Goal: Task Accomplishment & Management: Manage account settings

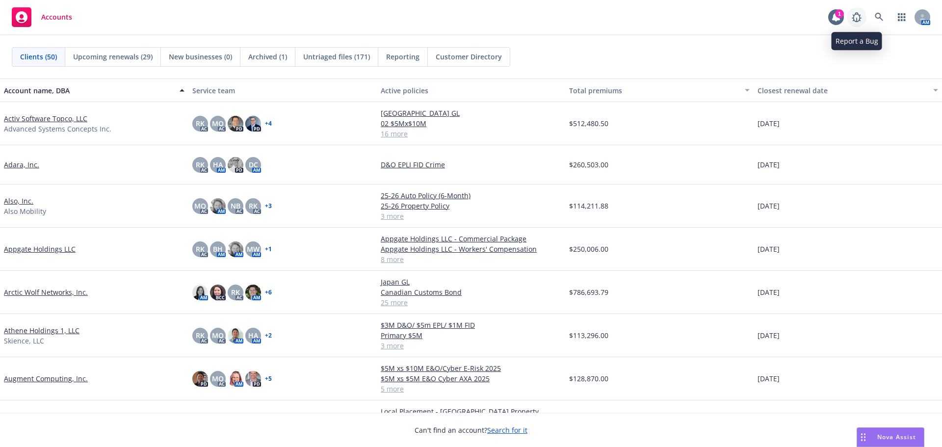
click at [847, 20] on link at bounding box center [857, 17] width 20 height 20
click at [839, 16] on div "1" at bounding box center [839, 13] width 9 height 9
click at [835, 14] on icon at bounding box center [836, 17] width 8 height 9
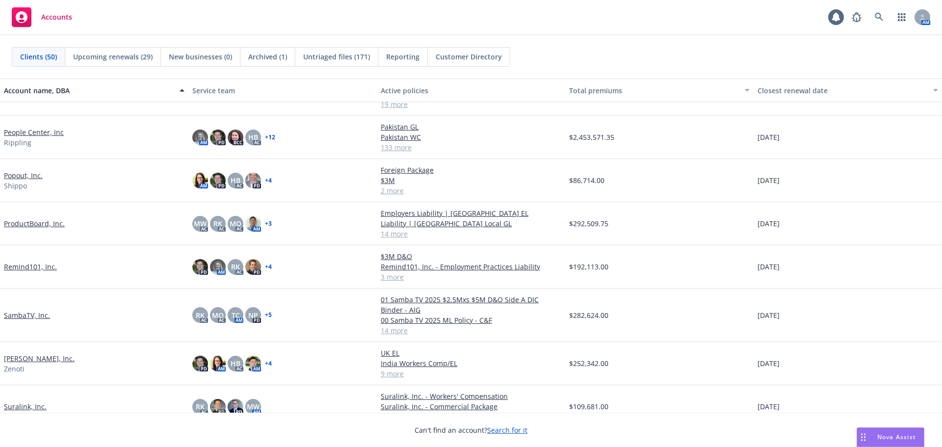
scroll to position [1374, 0]
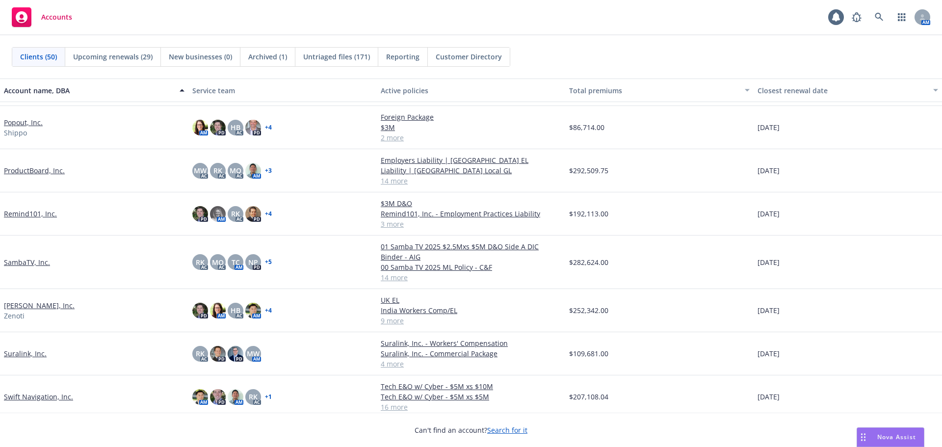
click at [18, 306] on link "Soham, Inc." at bounding box center [39, 305] width 71 height 10
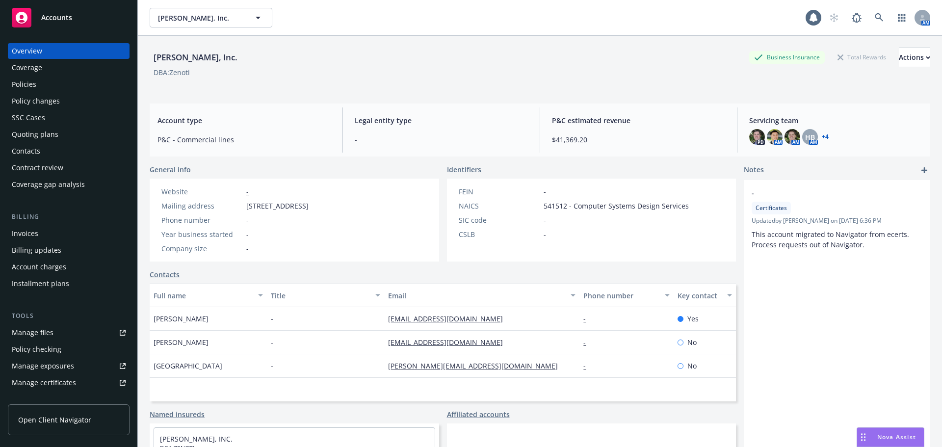
click at [79, 90] on div "Policies" at bounding box center [69, 85] width 114 height 16
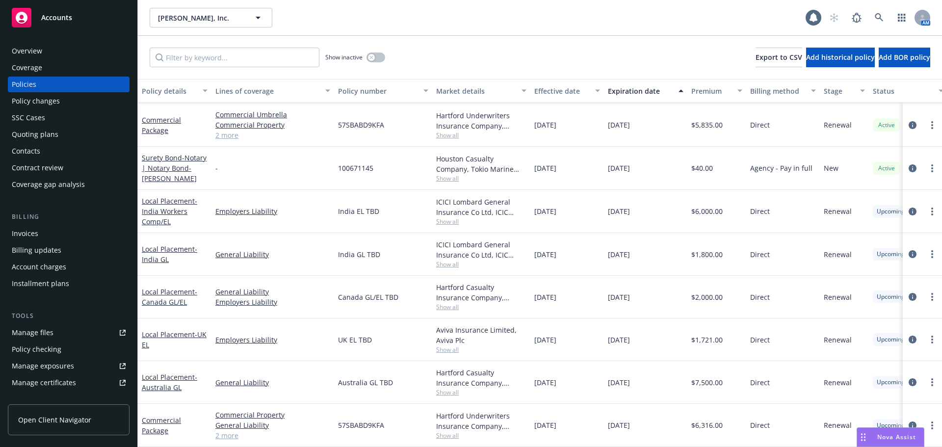
scroll to position [363, 0]
click at [164, 424] on link "Commercial Package" at bounding box center [161, 426] width 39 height 20
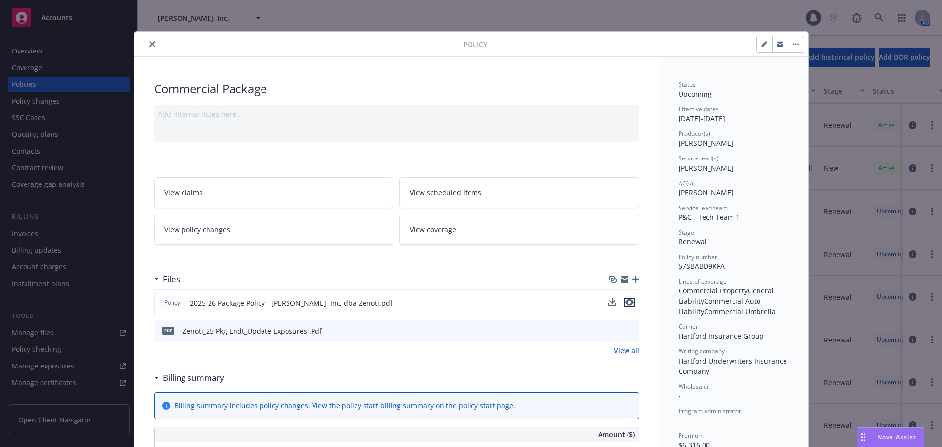
click at [628, 305] on icon "preview file" at bounding box center [629, 302] width 9 height 7
click at [629, 330] on icon "preview file" at bounding box center [630, 330] width 9 height 7
click at [149, 43] on icon "close" at bounding box center [152, 44] width 6 height 6
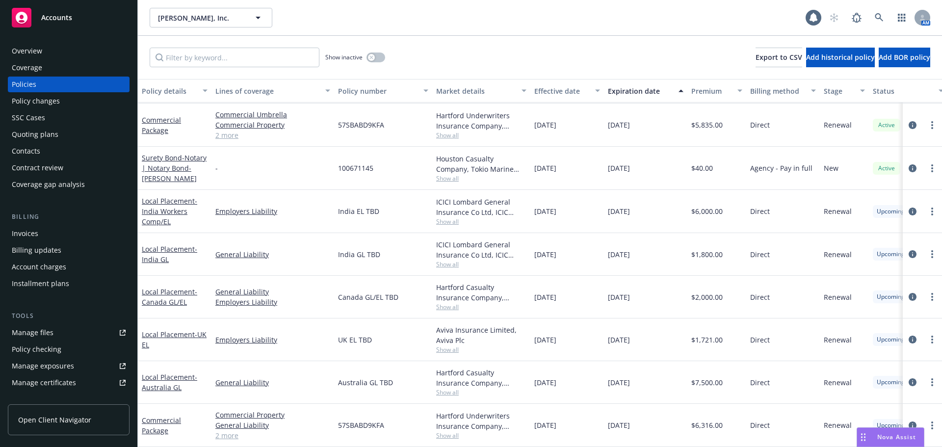
click at [87, 51] on div "Overview" at bounding box center [69, 51] width 114 height 16
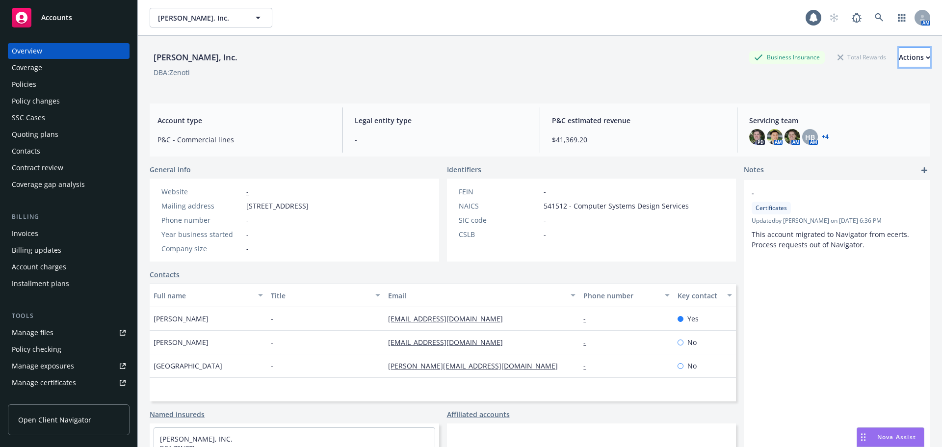
click at [901, 56] on div "Actions" at bounding box center [914, 57] width 31 height 19
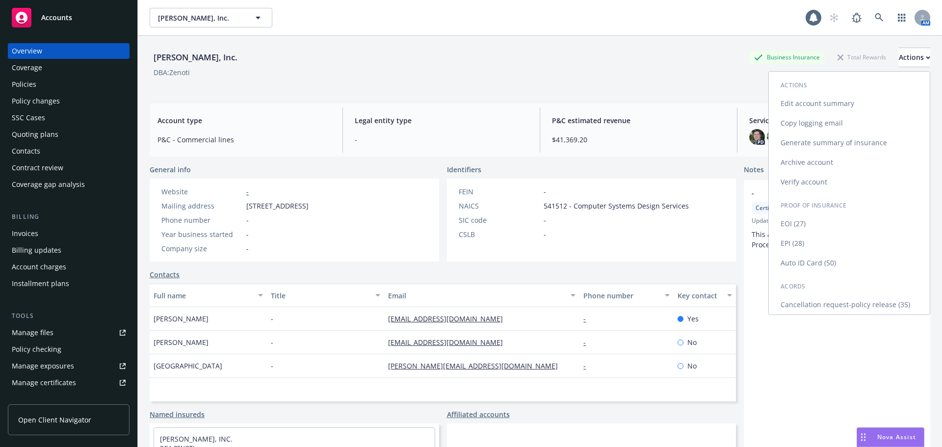
click at [813, 237] on link "EPI (28)" at bounding box center [849, 244] width 161 height 20
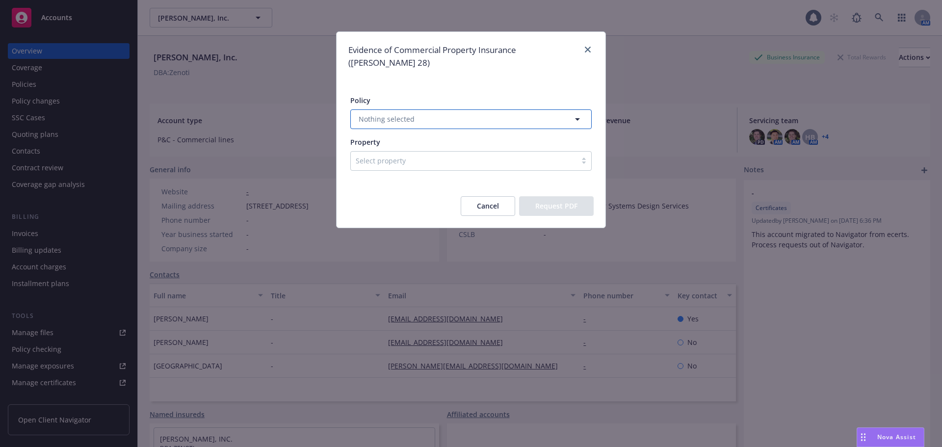
click at [495, 109] on button "Nothing selected" at bounding box center [470, 119] width 241 height 20
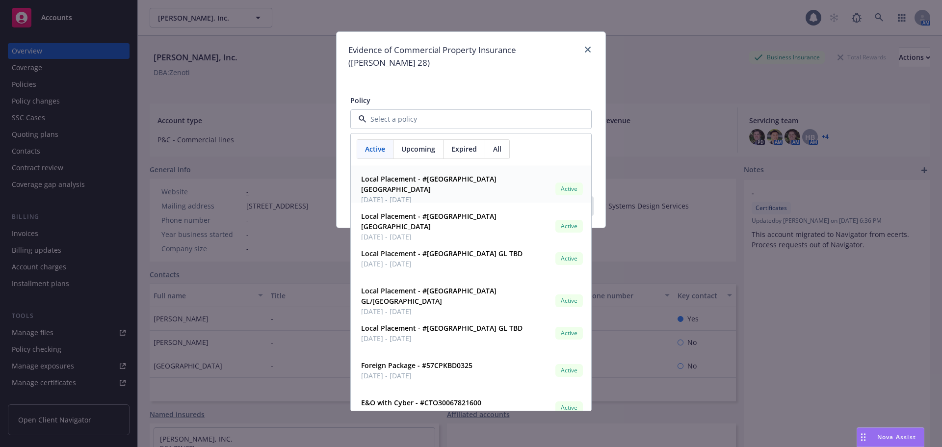
click at [404, 144] on span "Upcoming" at bounding box center [418, 149] width 34 height 10
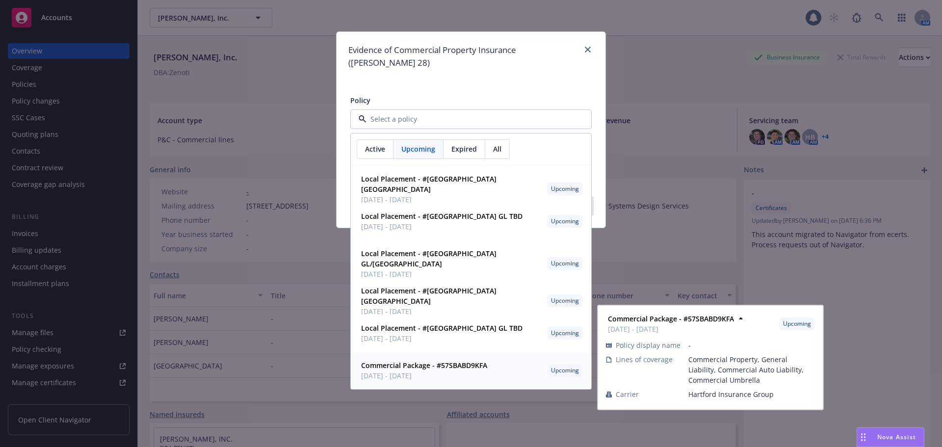
click at [433, 361] on strong "Commercial Package - #57SBABD9KFA" at bounding box center [424, 365] width 126 height 9
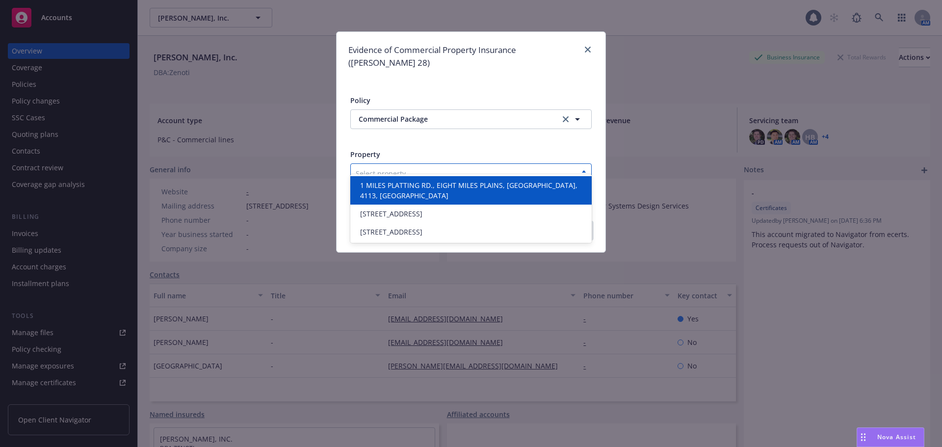
click at [435, 167] on div at bounding box center [464, 173] width 216 height 12
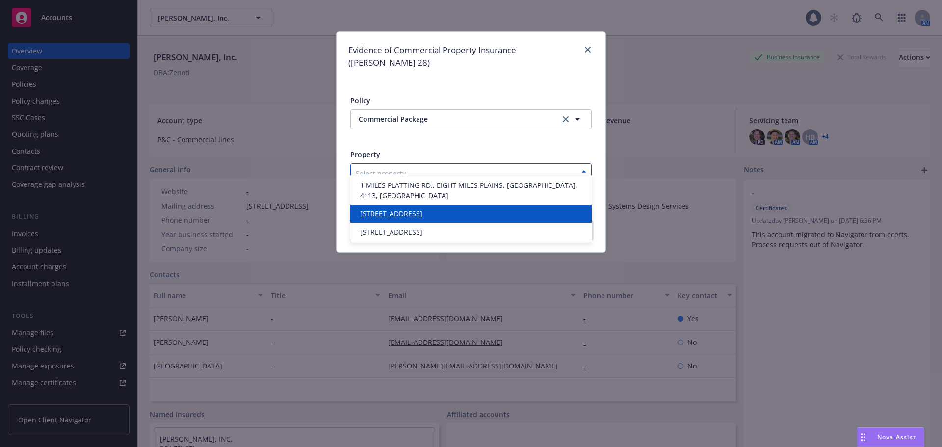
click at [423, 209] on span "15395 SE 30th Place Suite 100 Bellevue, WA 98007" at bounding box center [391, 214] width 62 height 10
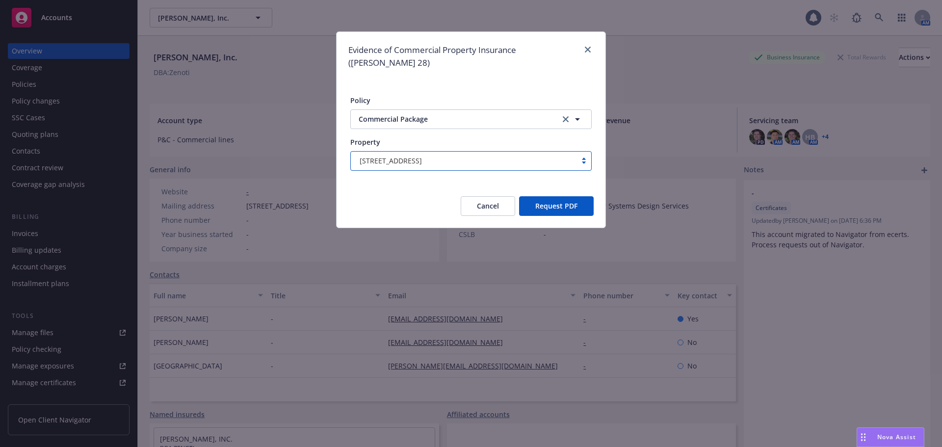
click at [536, 196] on button "Request PDF" at bounding box center [556, 206] width 75 height 20
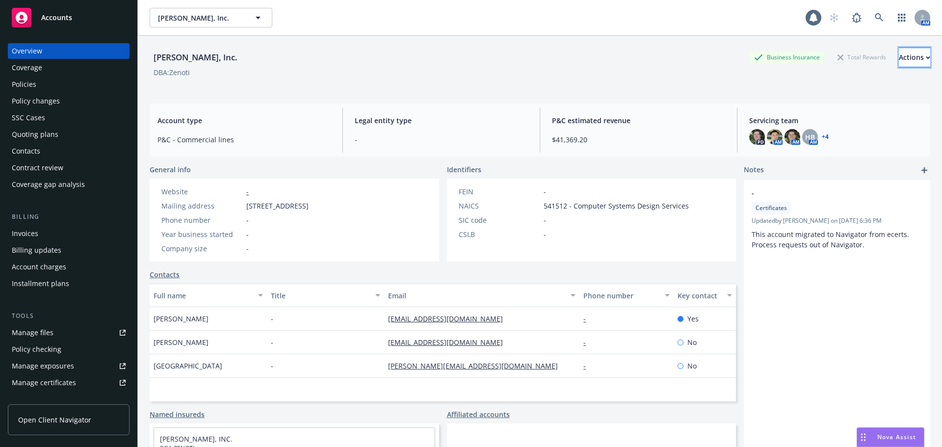
click at [899, 54] on div "Actions" at bounding box center [914, 57] width 31 height 19
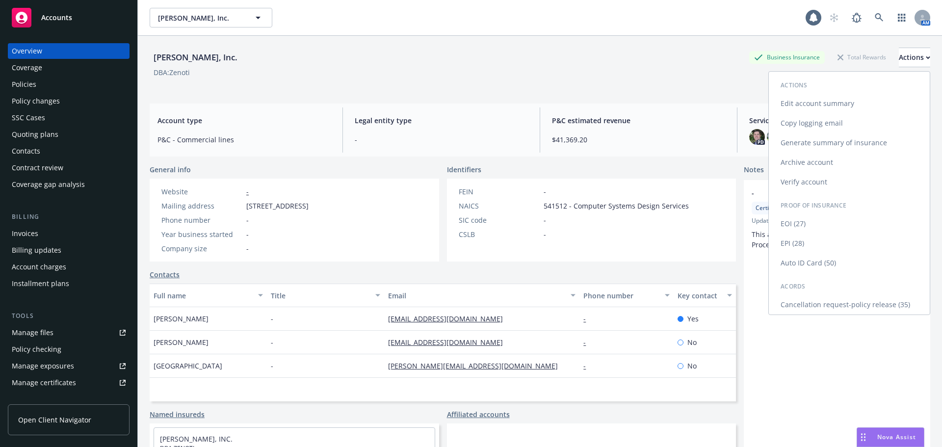
click at [803, 242] on link "EPI (28)" at bounding box center [849, 244] width 161 height 20
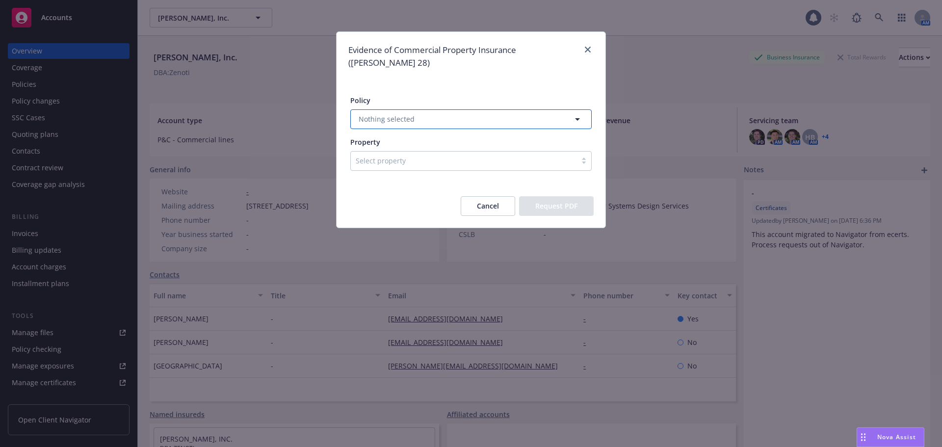
click at [438, 109] on button "Nothing selected" at bounding box center [470, 119] width 241 height 20
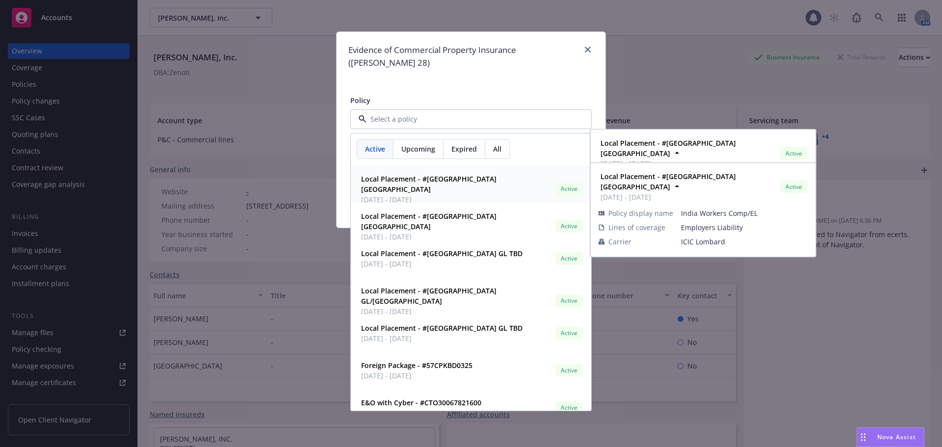
click at [432, 144] on span "Upcoming" at bounding box center [418, 149] width 34 height 10
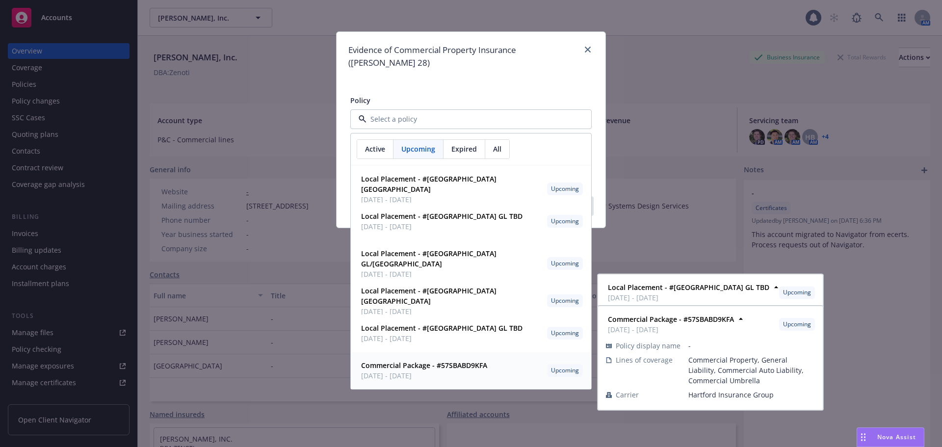
click at [432, 361] on strong "Commercial Package - #57SBABD9KFA" at bounding box center [424, 365] width 126 height 9
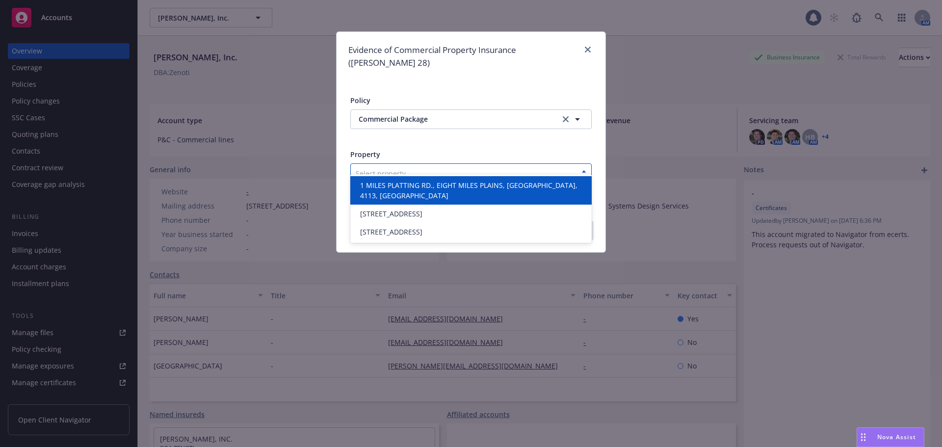
click at [418, 167] on div at bounding box center [464, 173] width 216 height 12
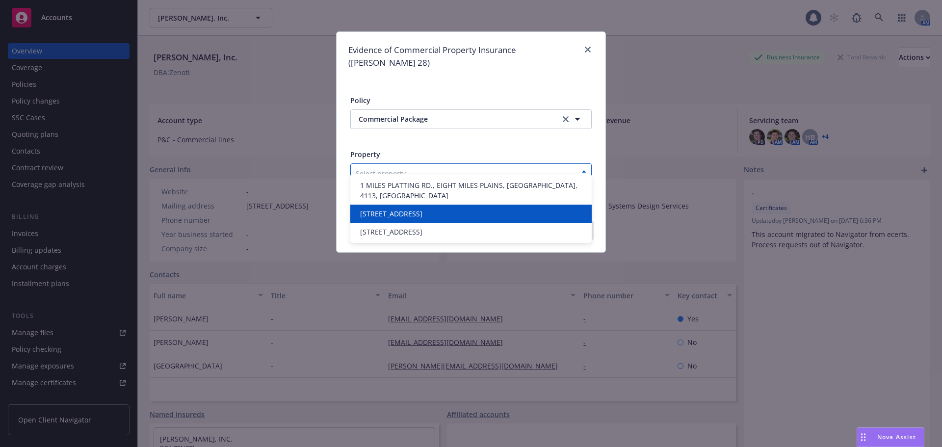
click at [423, 209] on span "[STREET_ADDRESS]" at bounding box center [391, 214] width 62 height 10
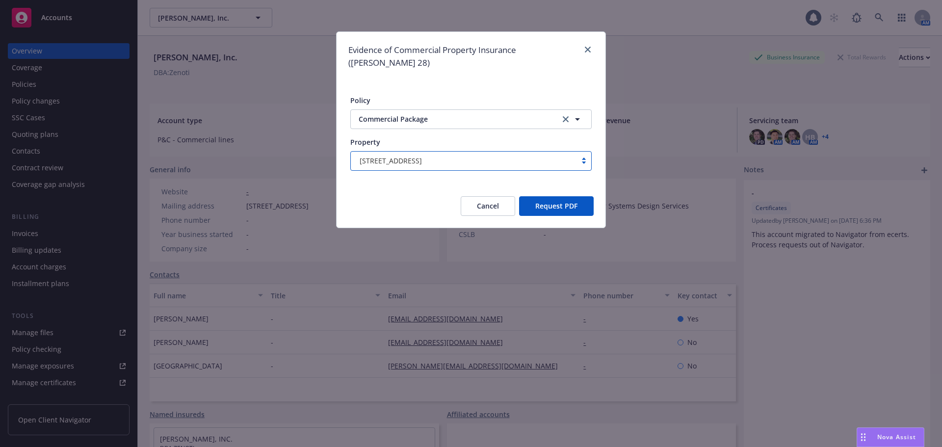
click at [567, 196] on button "Request PDF" at bounding box center [556, 206] width 75 height 20
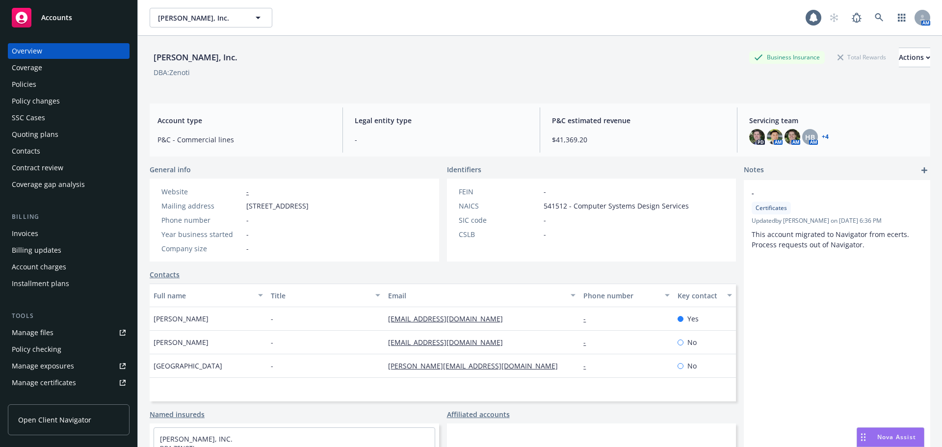
click at [74, 20] on div "Accounts" at bounding box center [69, 18] width 114 height 20
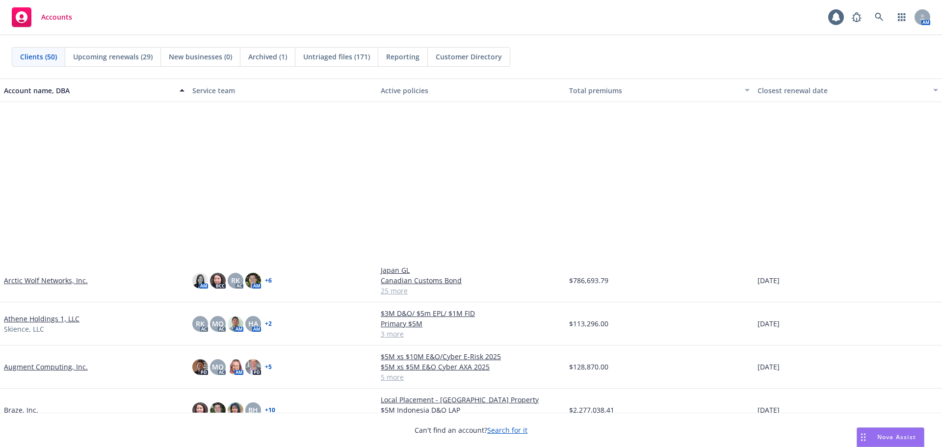
scroll to position [245, 0]
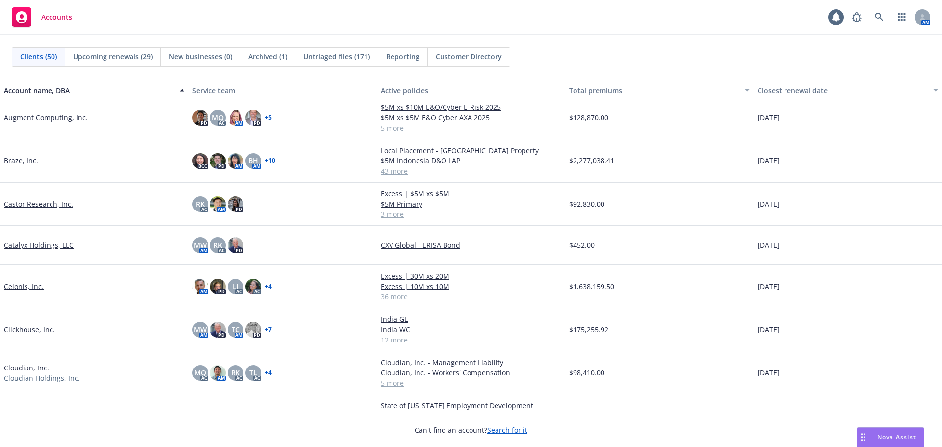
click at [16, 328] on link "Clickhouse, Inc." at bounding box center [29, 329] width 51 height 10
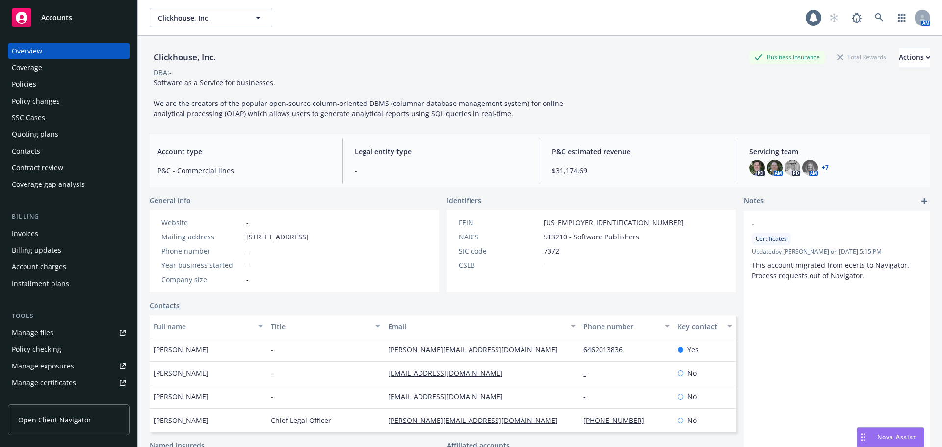
click at [53, 237] on div "Invoices" at bounding box center [69, 234] width 114 height 16
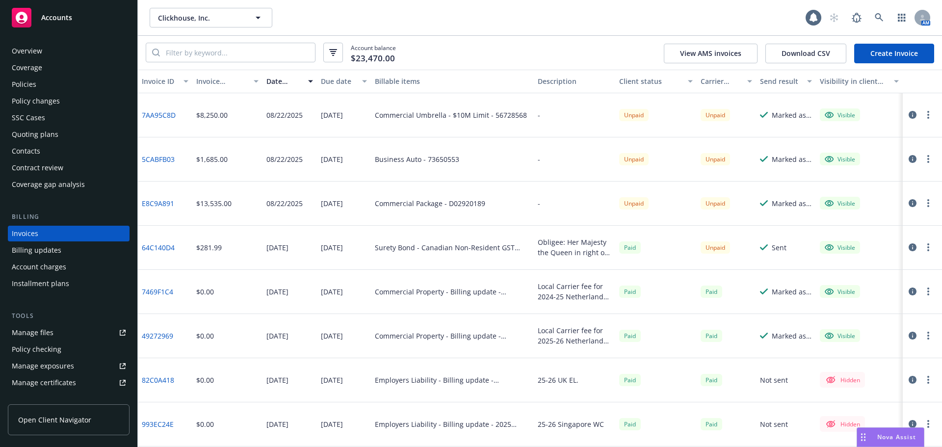
click at [166, 154] on link "5CABFB03" at bounding box center [158, 159] width 33 height 10
click at [83, 22] on div "Accounts" at bounding box center [69, 18] width 114 height 20
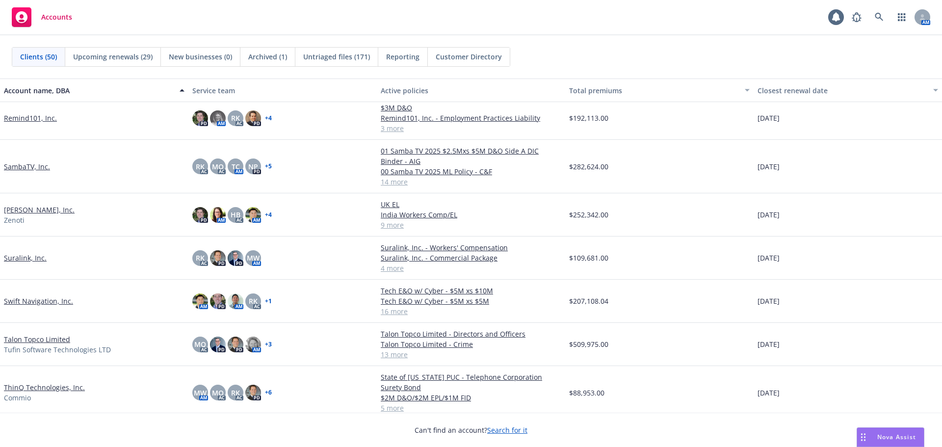
scroll to position [1472, 0]
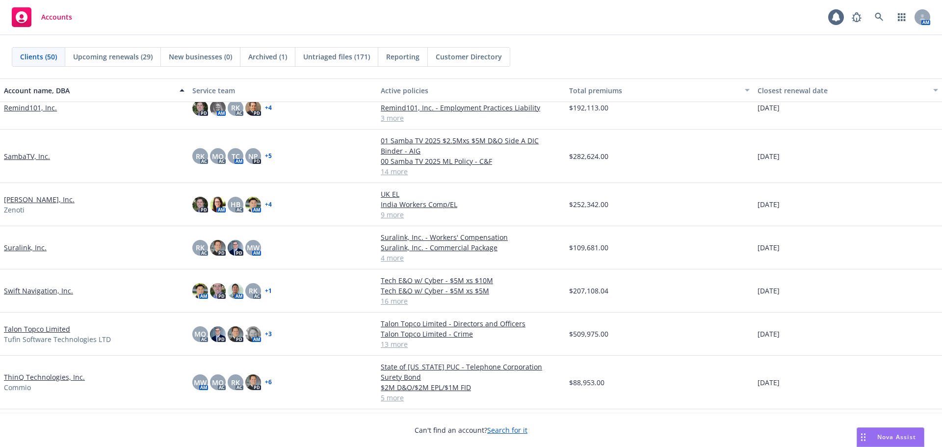
click at [57, 290] on link "Swift Navigation, Inc." at bounding box center [38, 291] width 69 height 10
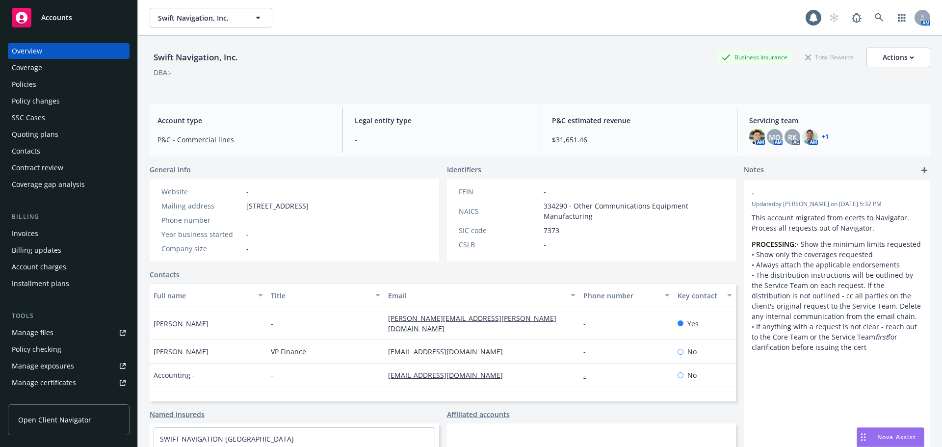
click at [822, 136] on link "+ 1" at bounding box center [825, 137] width 7 height 6
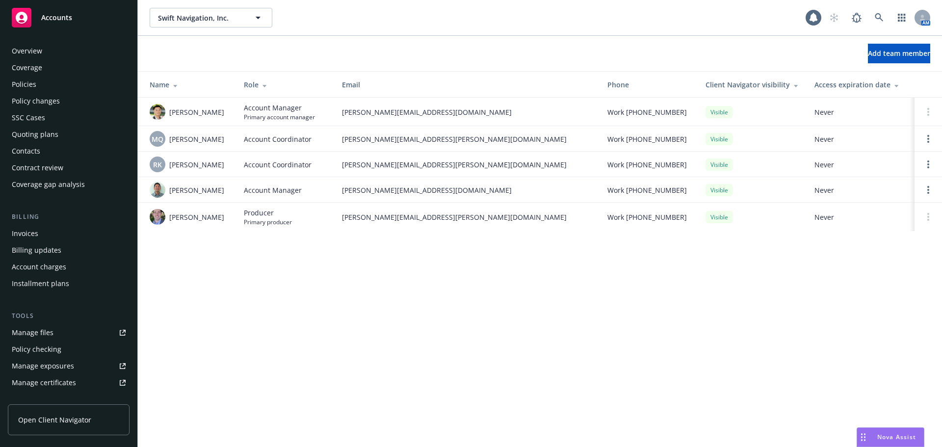
scroll to position [209, 0]
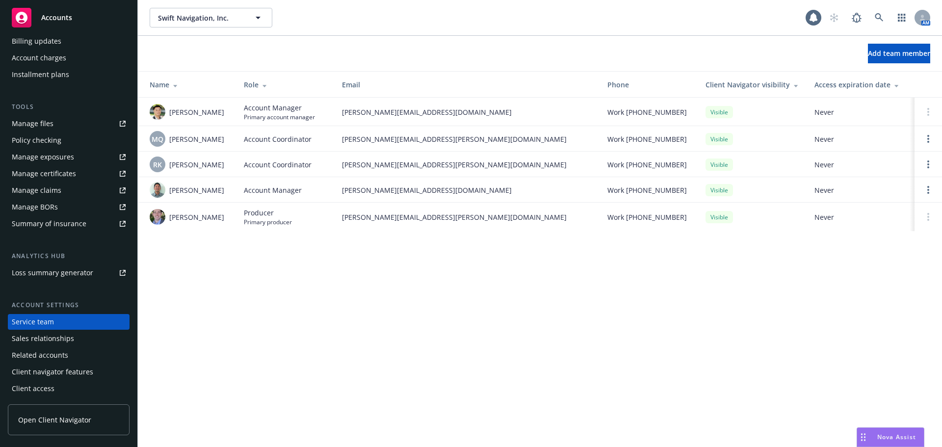
click at [75, 15] on div "Accounts" at bounding box center [69, 18] width 114 height 20
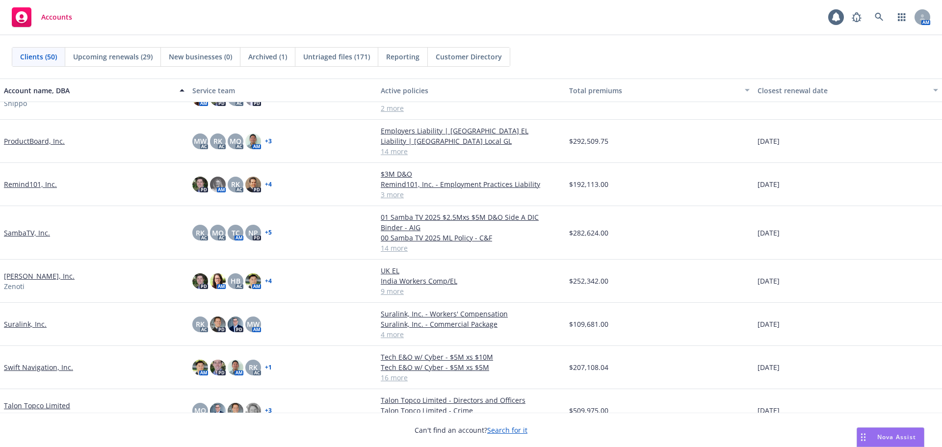
scroll to position [1423, 0]
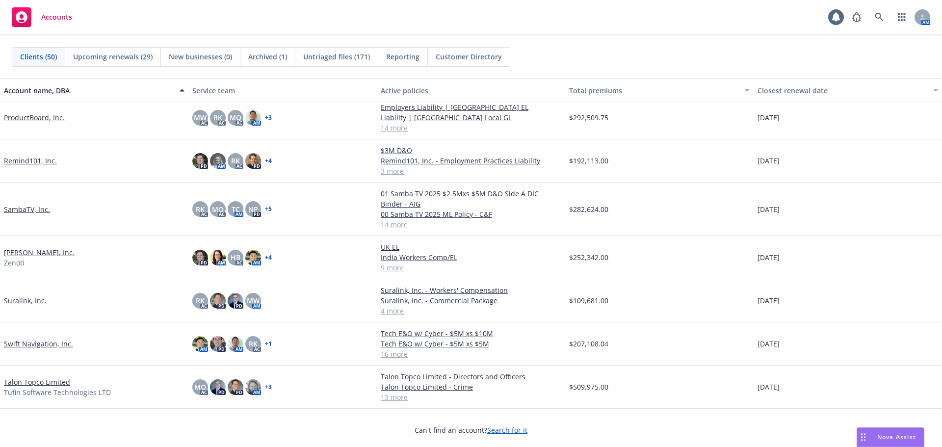
click at [33, 252] on link "Soham, Inc." at bounding box center [39, 252] width 71 height 10
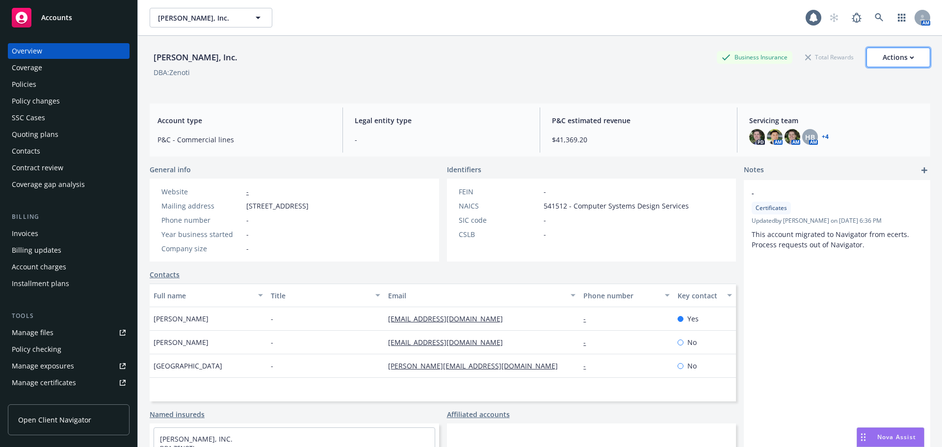
click at [887, 57] on div "Actions" at bounding box center [898, 57] width 31 height 19
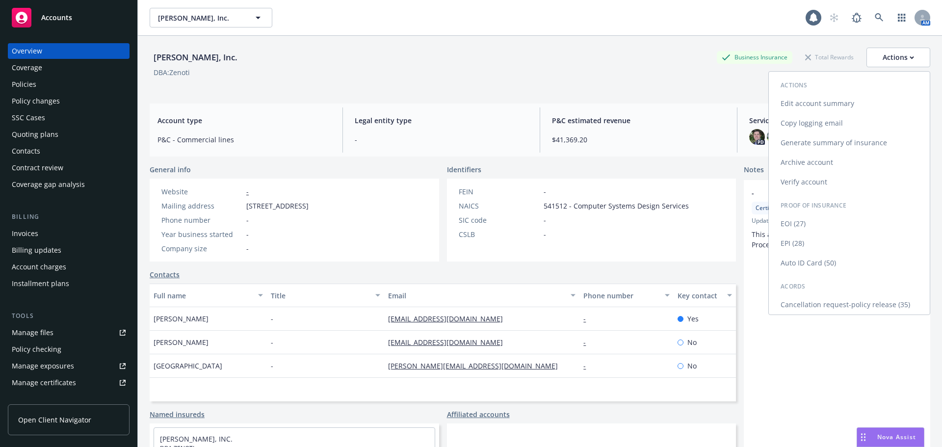
click at [810, 242] on link "EPI (28)" at bounding box center [849, 244] width 161 height 20
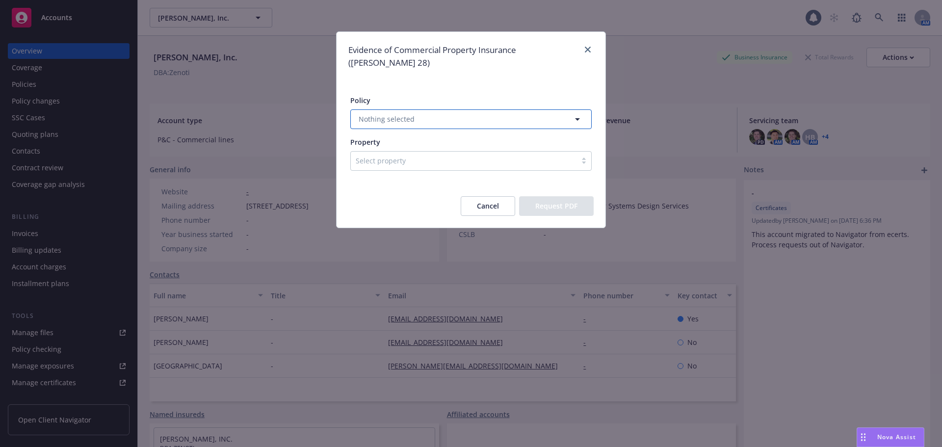
click at [460, 109] on button "Nothing selected" at bounding box center [470, 119] width 241 height 20
click at [431, 144] on span "Upcoming" at bounding box center [418, 149] width 34 height 10
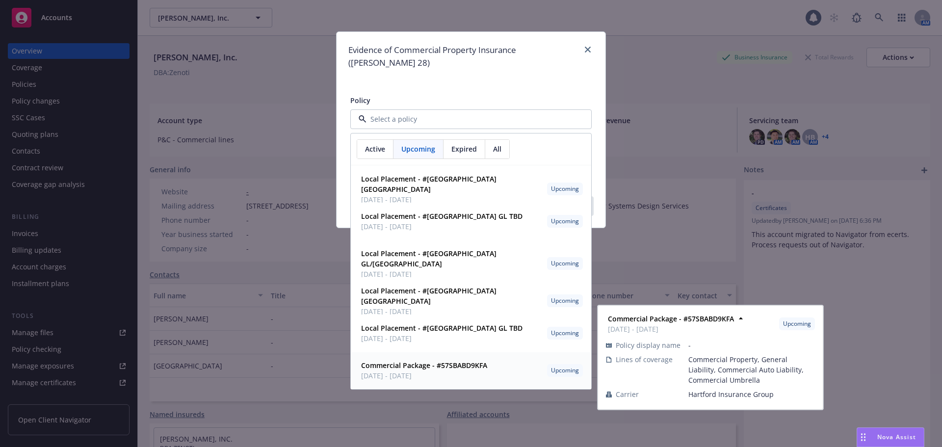
click at [434, 361] on strong "Commercial Package - #57SBABD9KFA" at bounding box center [424, 365] width 126 height 9
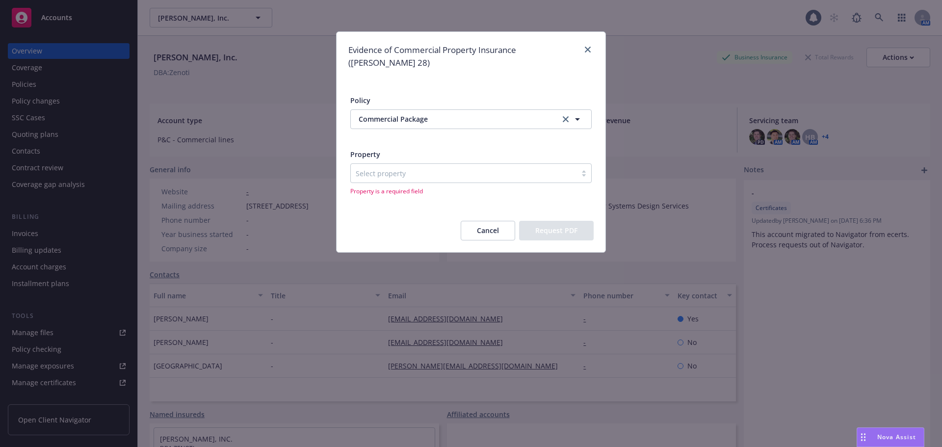
click at [427, 167] on div at bounding box center [464, 173] width 216 height 12
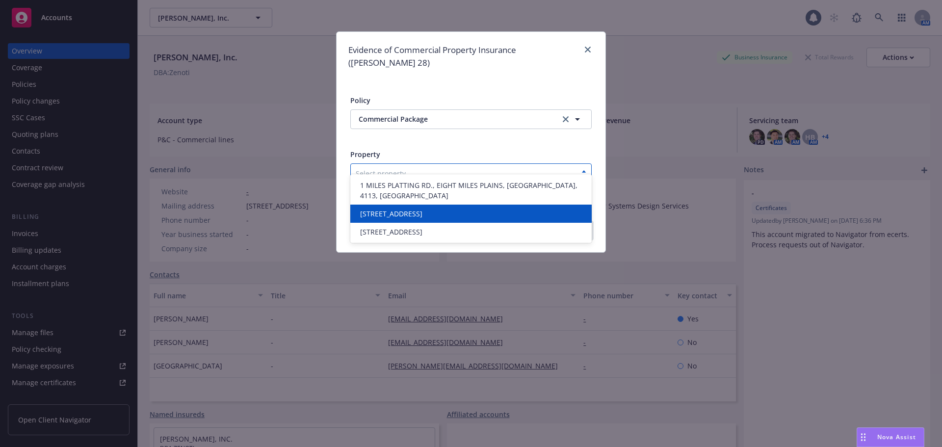
click at [423, 209] on span "15395 SE 30th Place Suite 100 Bellevue, WA 98007" at bounding box center [391, 214] width 62 height 10
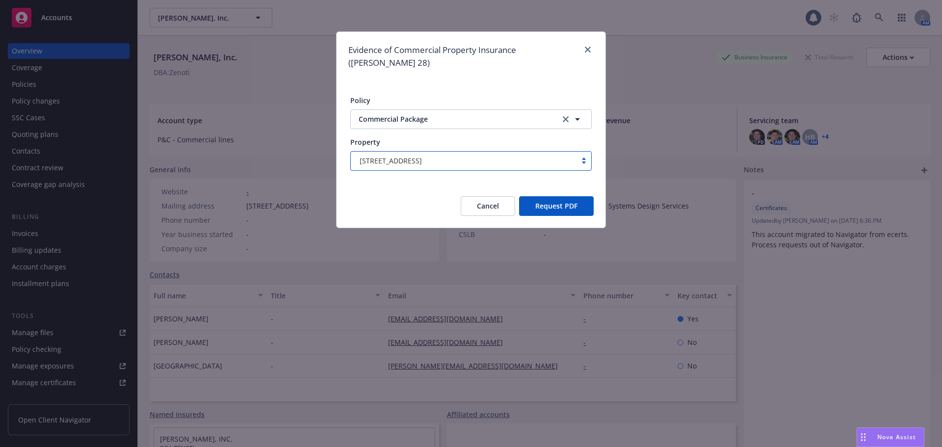
click at [551, 197] on button "Request PDF" at bounding box center [556, 206] width 75 height 20
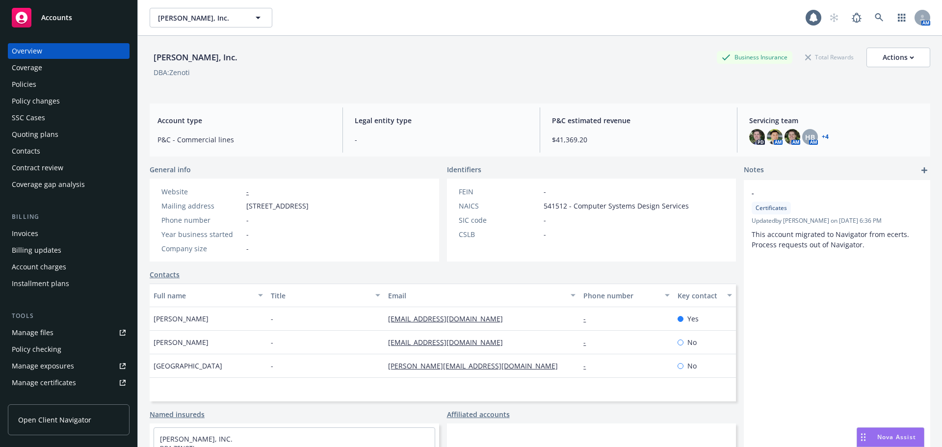
click at [108, 19] on div "Accounts" at bounding box center [69, 18] width 114 height 20
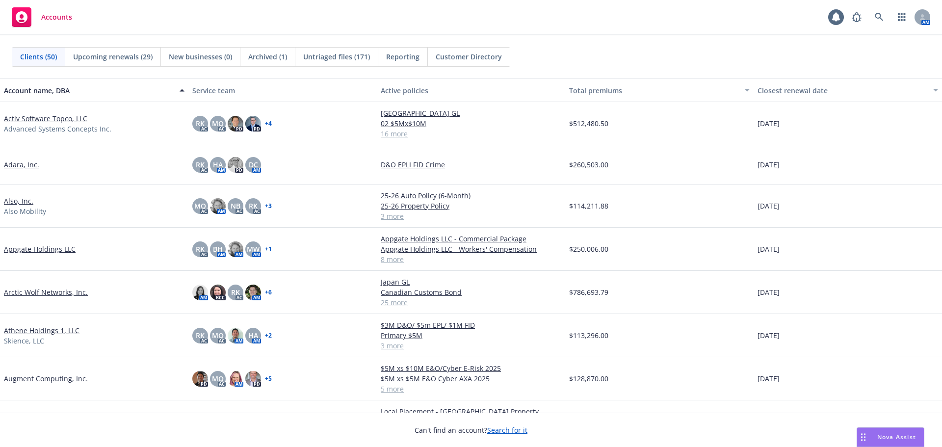
click at [64, 293] on link "Arctic Wolf Networks, Inc." at bounding box center [46, 292] width 84 height 10
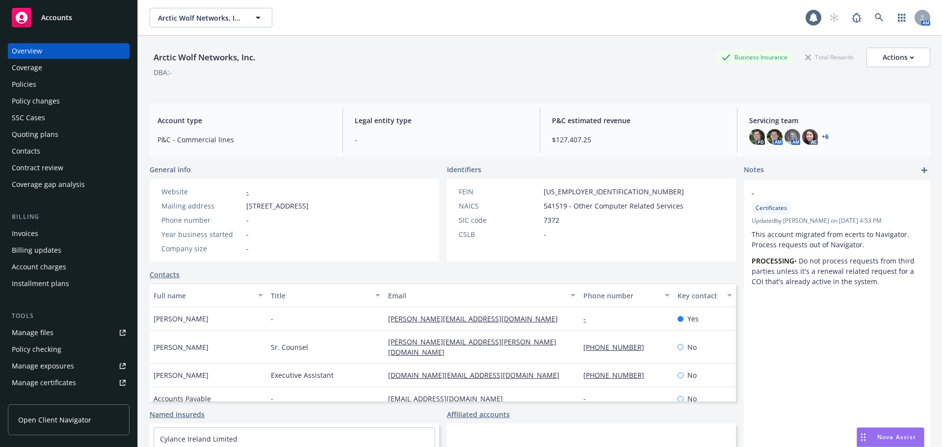
click at [69, 82] on div "Policies" at bounding box center [69, 85] width 114 height 16
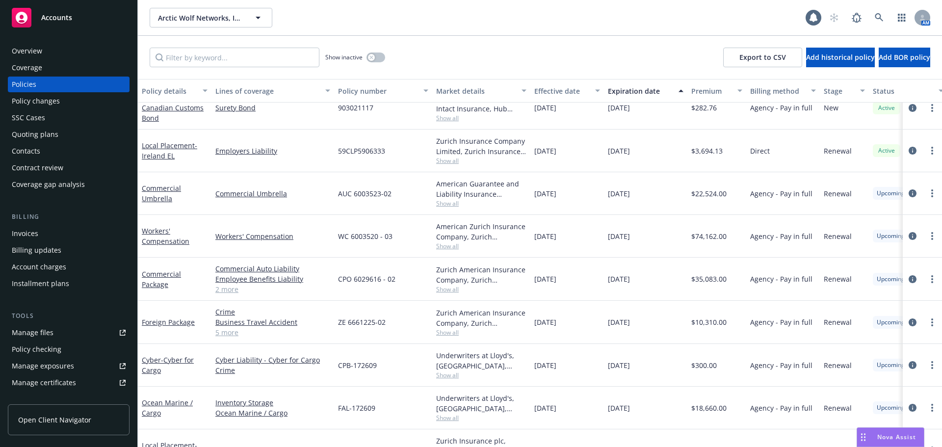
scroll to position [991, 0]
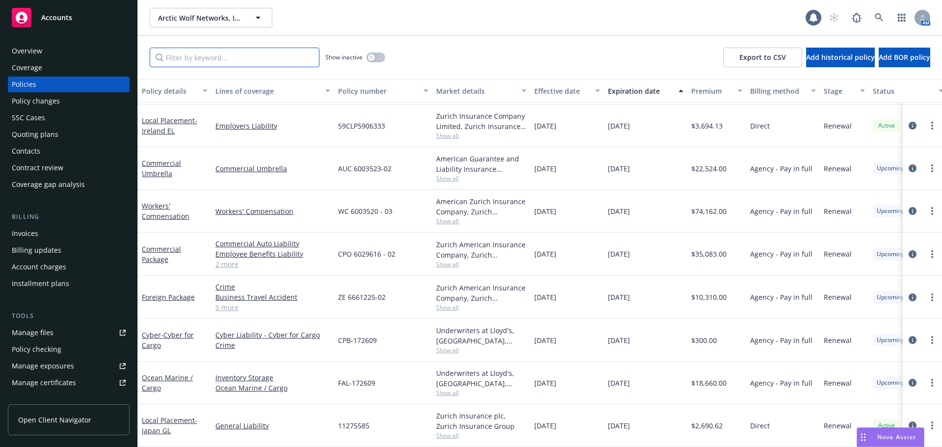
click at [242, 55] on input "Filter by keyword..." at bounding box center [235, 58] width 170 height 20
type input "err"
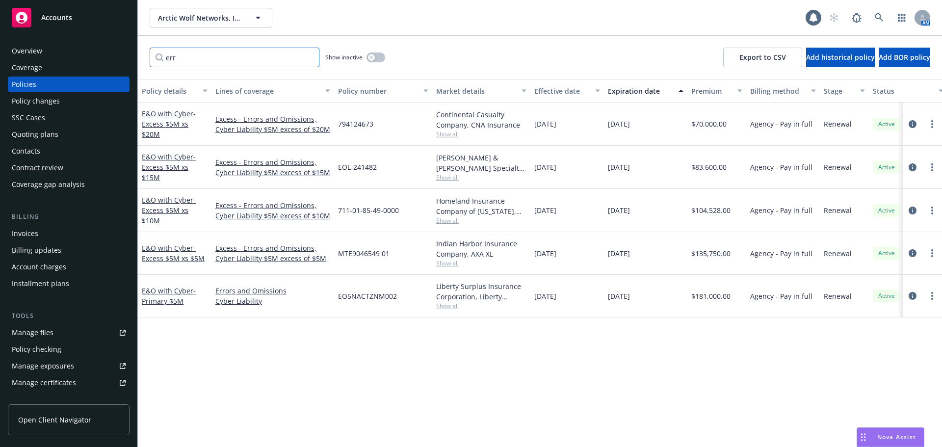
scroll to position [0, 0]
click at [311, 59] on input "err" at bounding box center [235, 58] width 170 height 20
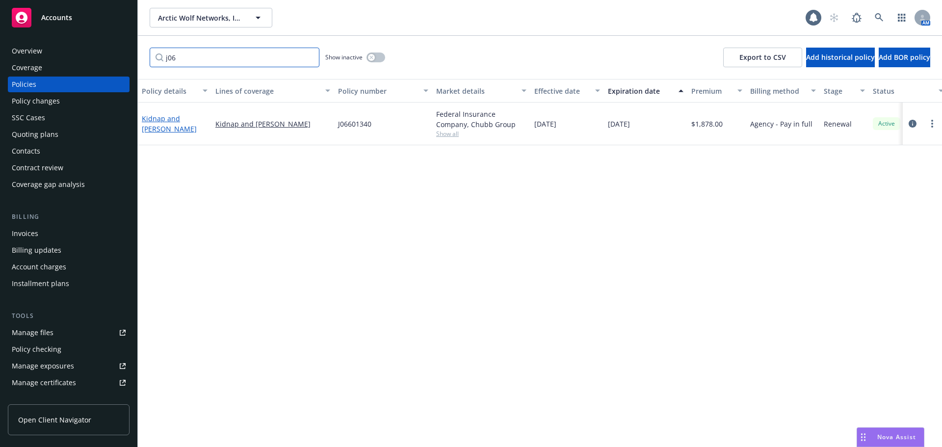
type input "j06"
click at [168, 128] on link "Kidnap and Ransom" at bounding box center [169, 124] width 55 height 20
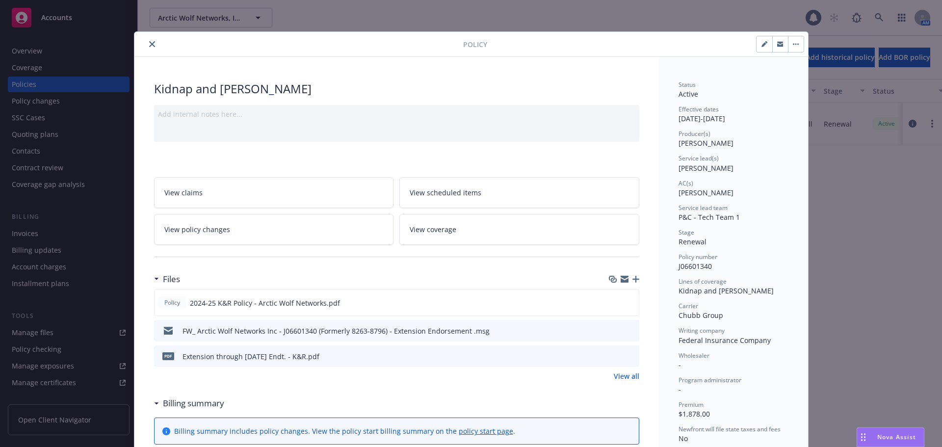
click at [792, 46] on button "button" at bounding box center [796, 44] width 16 height 16
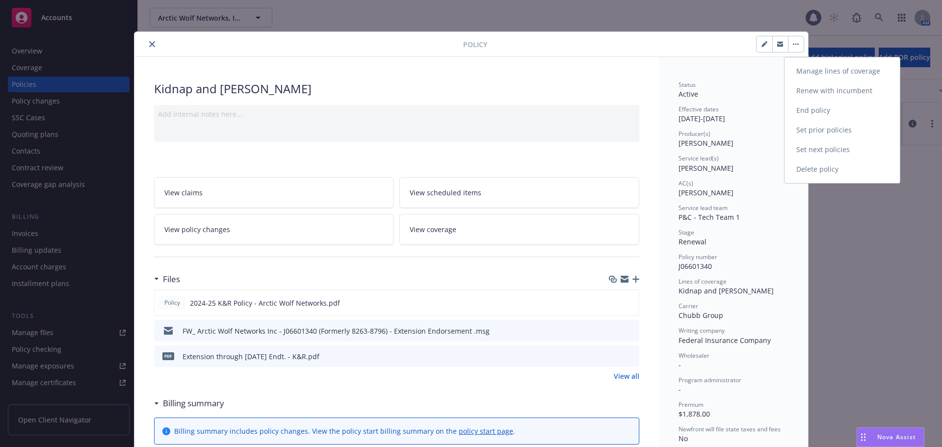
click at [833, 90] on link "Renew with incumbent" at bounding box center [842, 91] width 115 height 20
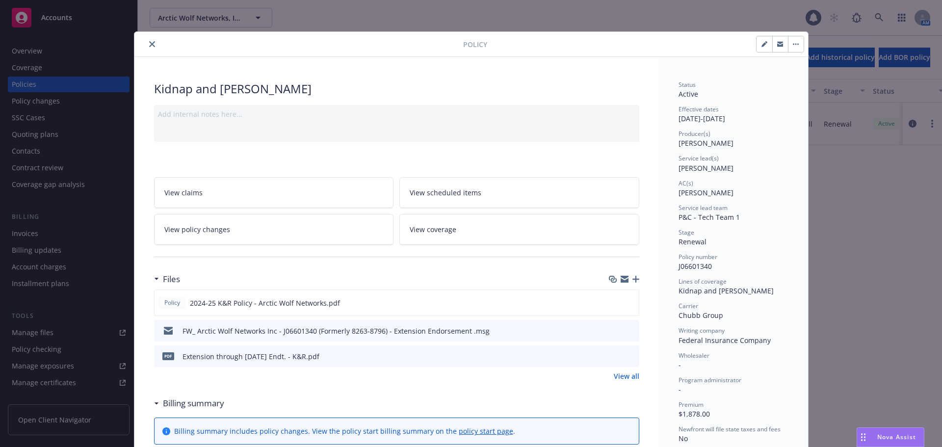
select select "12"
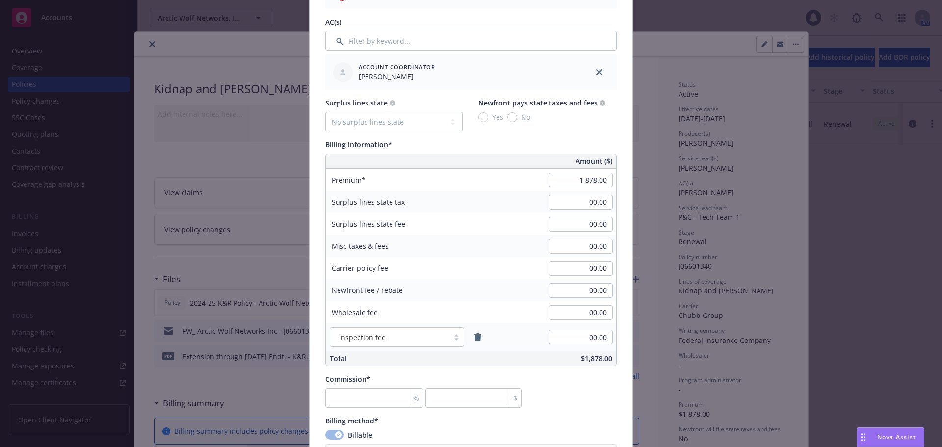
scroll to position [491, 0]
click at [561, 181] on input "1,878.00" at bounding box center [581, 179] width 64 height 15
type input "1,955.00"
click at [499, 204] on div "Surplus lines state tax 00.00" at bounding box center [471, 201] width 291 height 22
click at [357, 397] on input "number" at bounding box center [374, 398] width 98 height 20
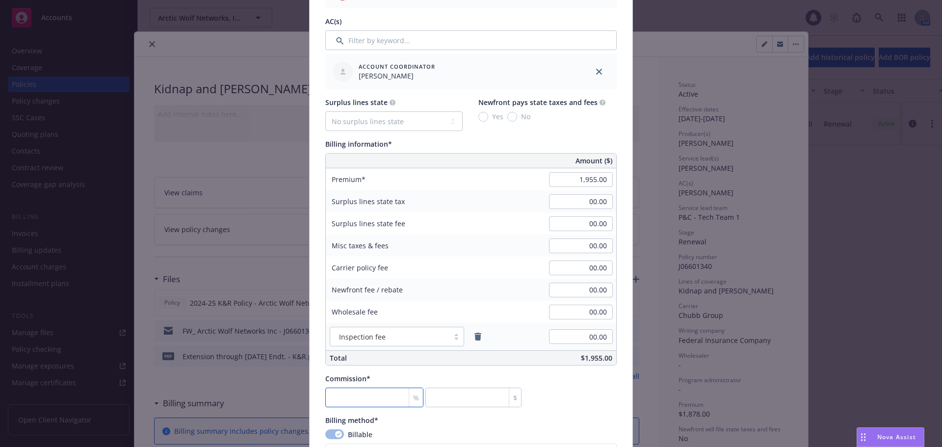
type input "1"
type input "19.55"
type input "15"
type input "293.25"
type input "15"
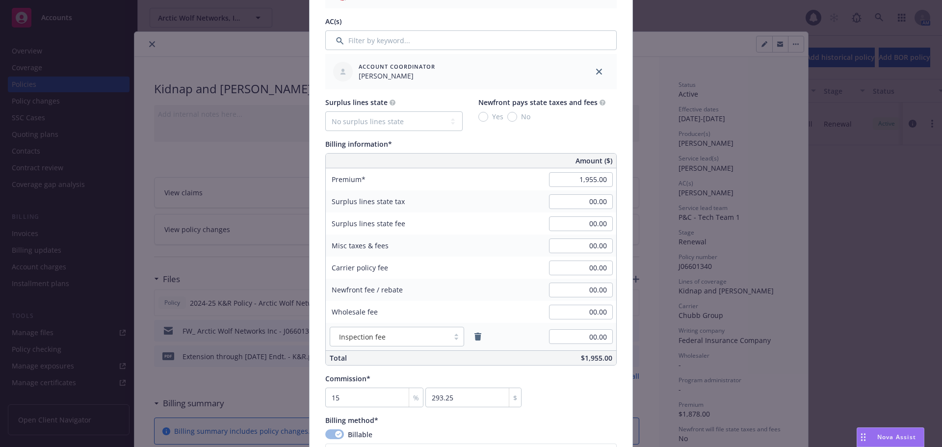
click at [586, 400] on div "Commission* 15 % 293.25 $" at bounding box center [471, 390] width 292 height 34
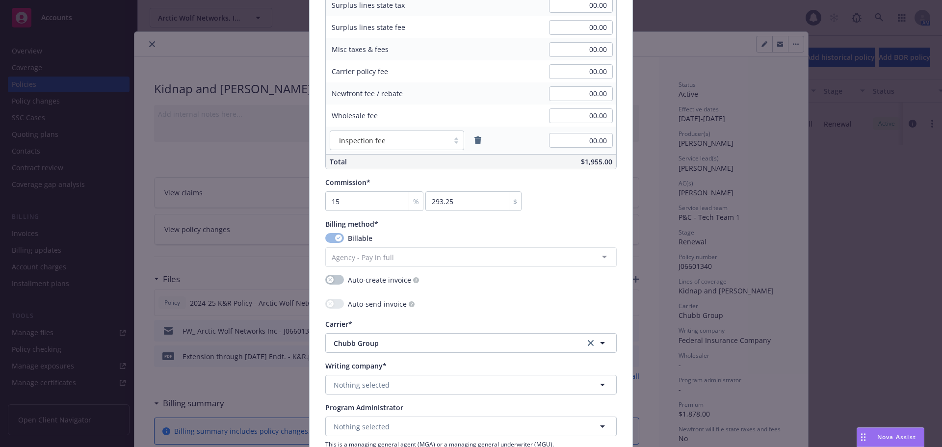
scroll to position [736, 0]
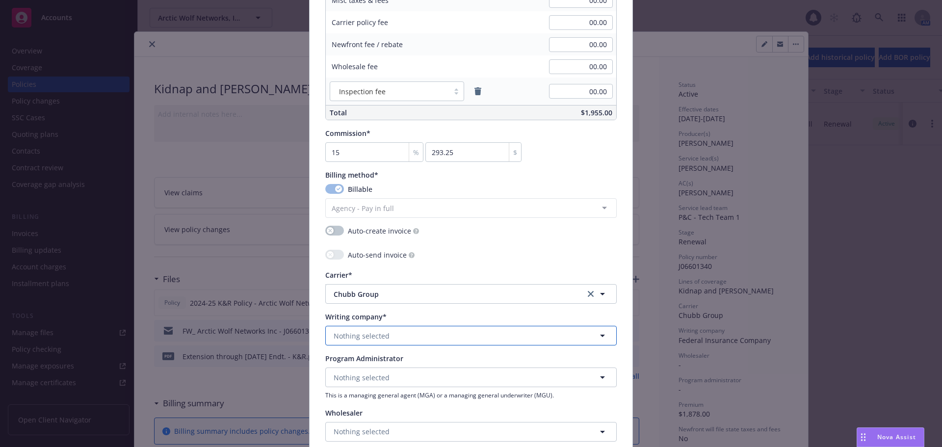
click at [381, 336] on span "Nothing selected" at bounding box center [362, 336] width 56 height 10
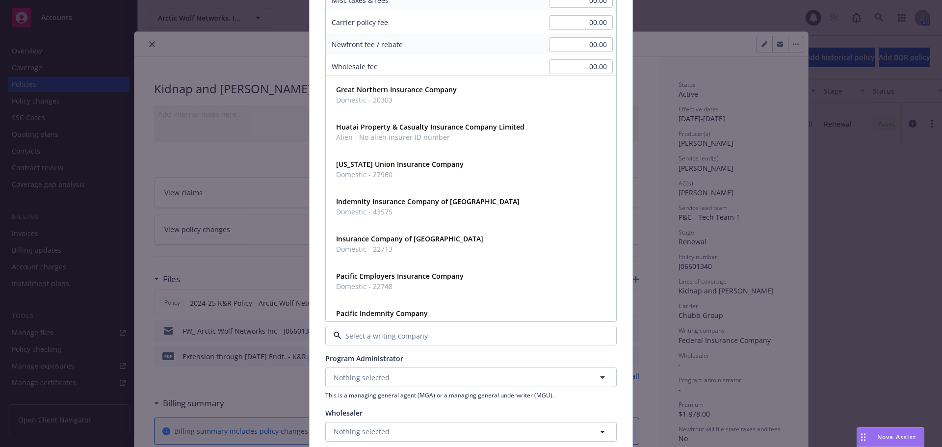
scroll to position [834, 0]
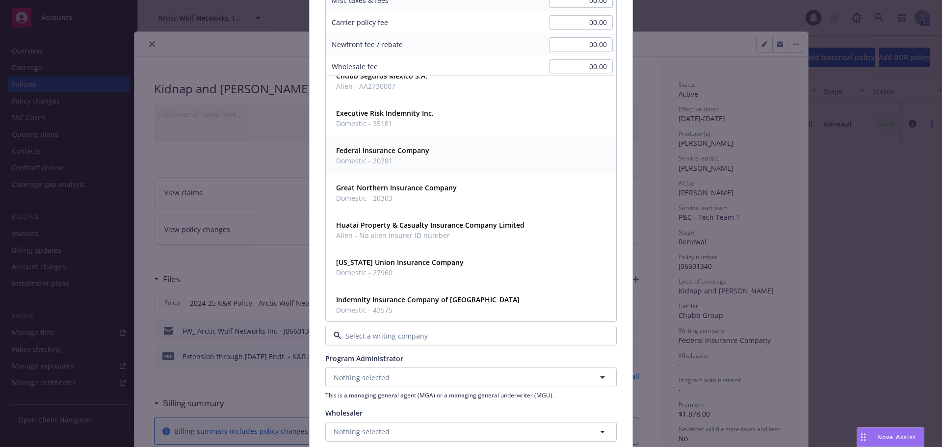
click at [388, 157] on span "Domestic - 20281" at bounding box center [382, 161] width 93 height 10
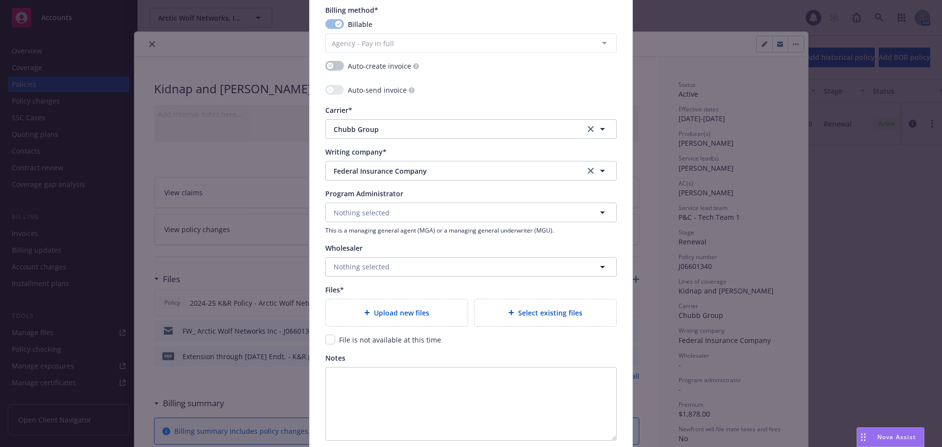
scroll to position [933, 0]
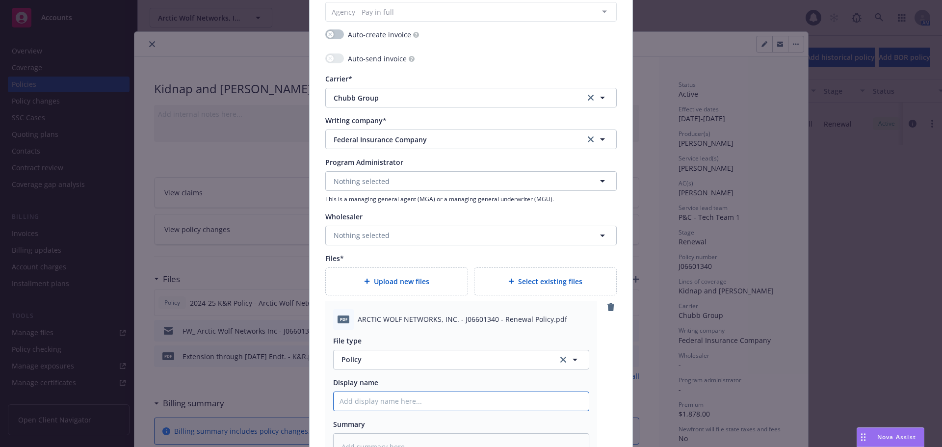
click at [394, 399] on input "Policy display name" at bounding box center [461, 401] width 255 height 19
type textarea "x"
type input "2"
type textarea "x"
type input "20"
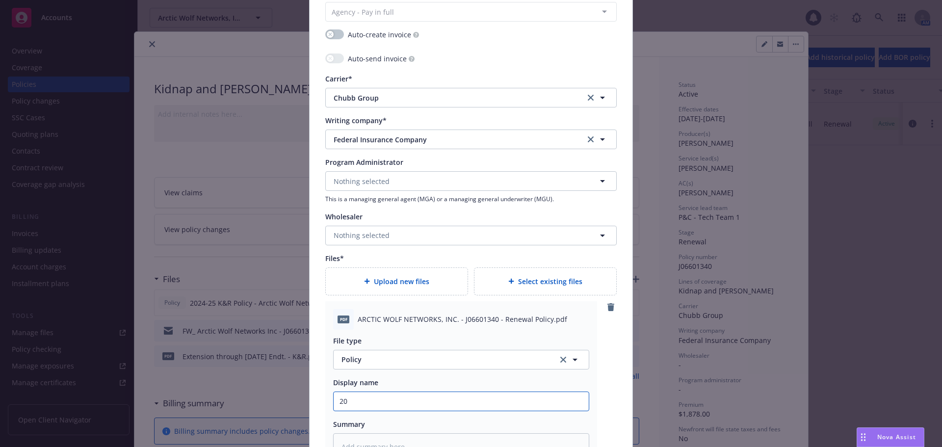
type textarea "x"
type input "202"
type textarea "x"
type input "2025"
type textarea "x"
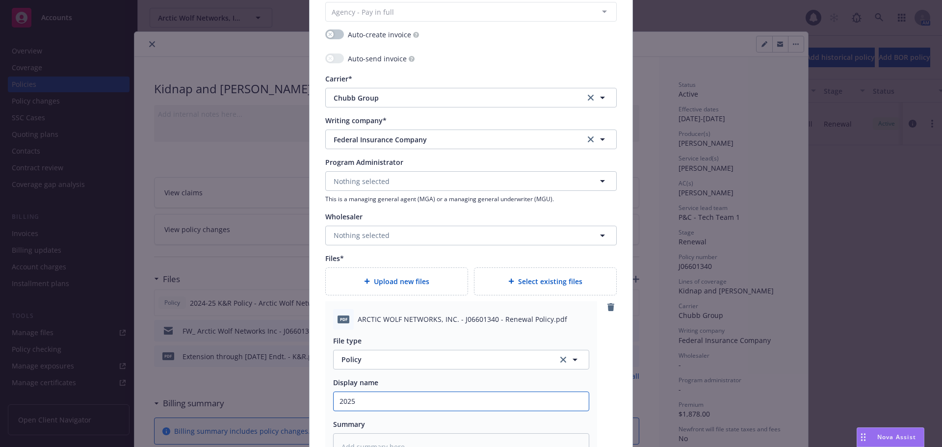
type input "2025-"
type textarea "x"
type input "2025-2"
type textarea "x"
type input "2025-26"
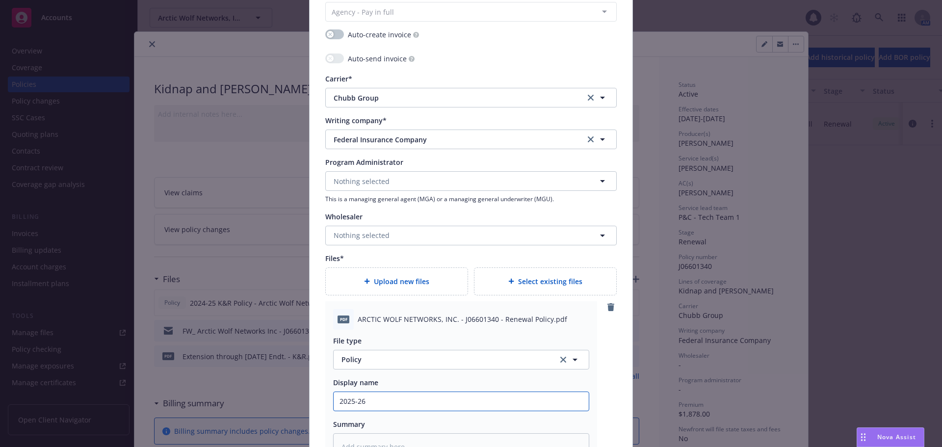
type textarea "x"
type input "2025-26"
type textarea "x"
type input "2025-26 K"
type textarea "x"
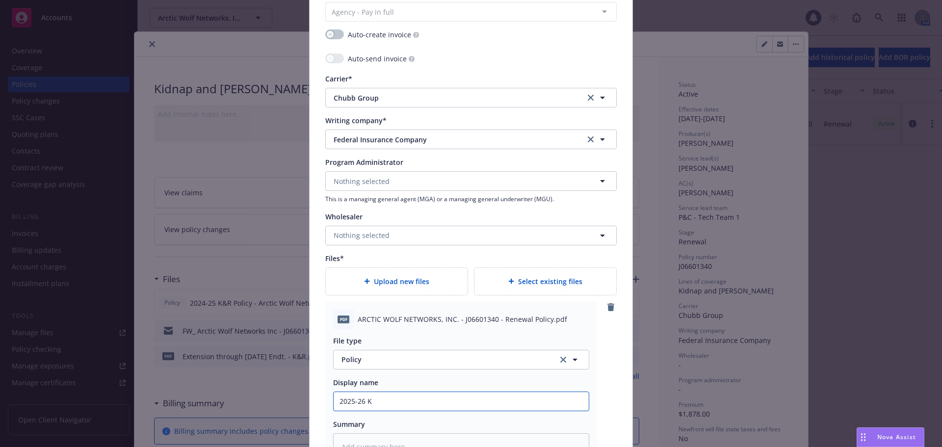
type input "2025-26 Ki"
type textarea "x"
type input "2025-26 Kid"
type textarea "x"
type input "2025-26 Kidn"
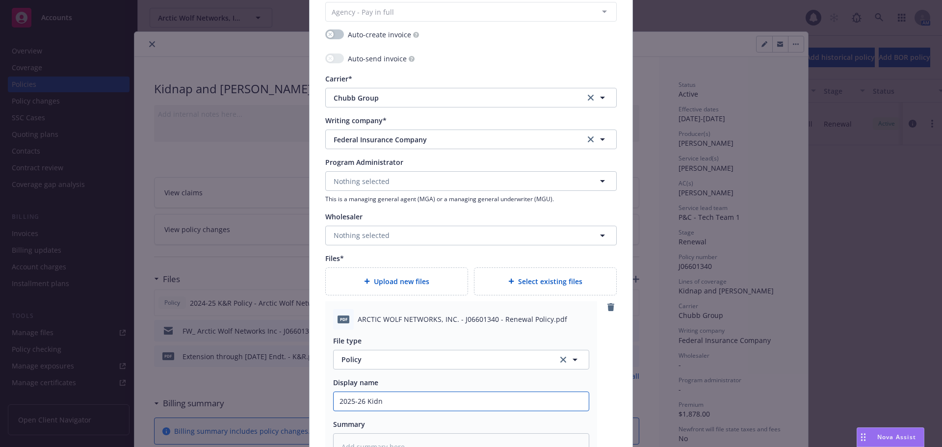
type textarea "x"
type input "2025-26 Kidna"
type textarea "x"
type input "2025-26 Kidnap"
type textarea "x"
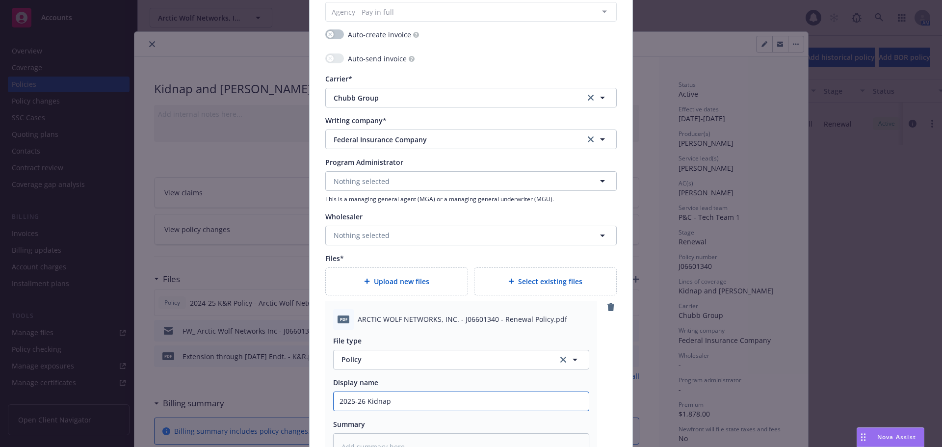
type input "2025-26 Kidnap"
type textarea "x"
type input "2025-26 Kidnap &"
type textarea "x"
type input "2025-26 Kidnap &"
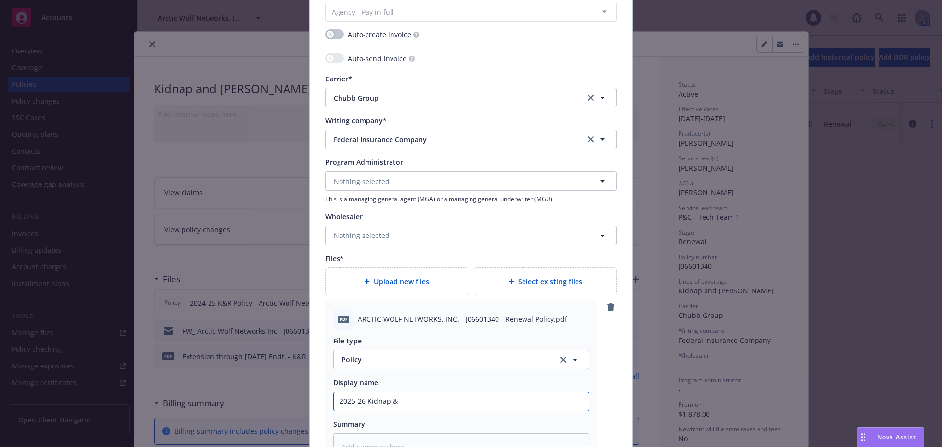
type textarea "x"
type input "2025-26 Kidnap & R"
type textarea "x"
type input "2025-26 Kidnap & Ra"
type textarea "x"
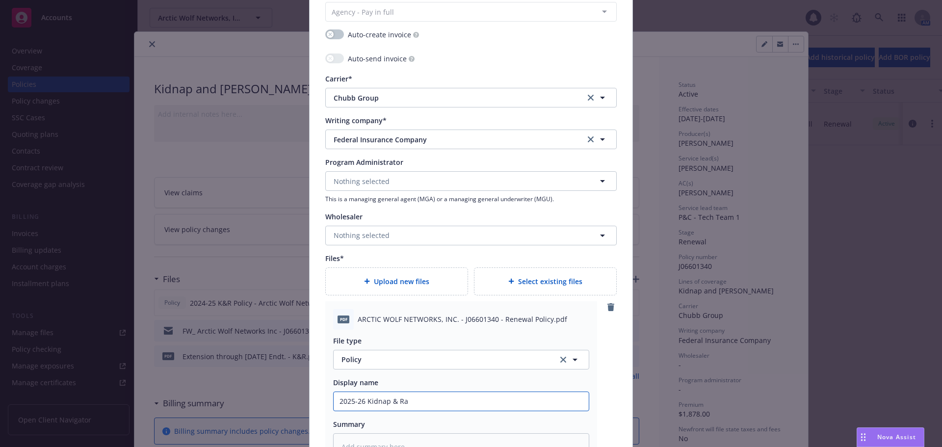
type input "2025-26 Kidnap & Ran"
type textarea "x"
type input "2025-26 Kidnap & Rans"
type textarea "x"
type input "2025-26 Kidnap & Ranso"
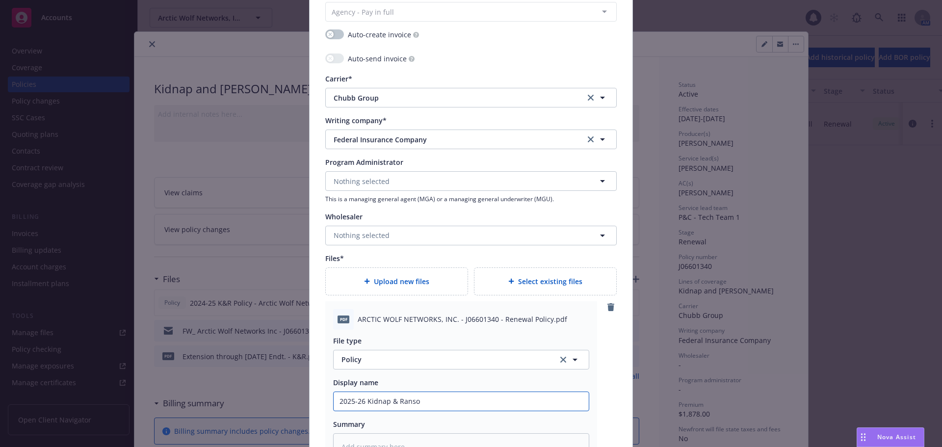
type textarea "x"
type input "2025-26 Kidnap & Ransom"
type textarea "x"
type input "2025-26 Kidnap & Ransom"
type textarea "x"
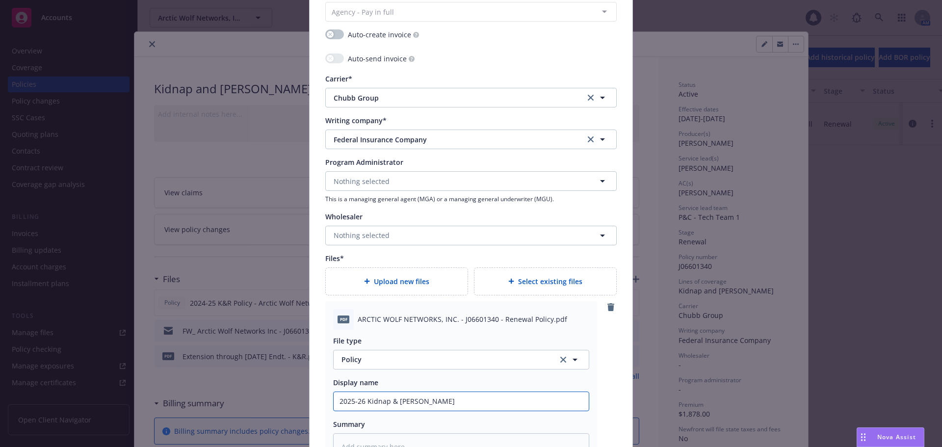
type input "2025-26 Kidnap & Ransom P"
type textarea "x"
type input "2025-26 Kidnap & Ransom Po"
type textarea "x"
type input "2025-26 Kidnap & Ransom Pol"
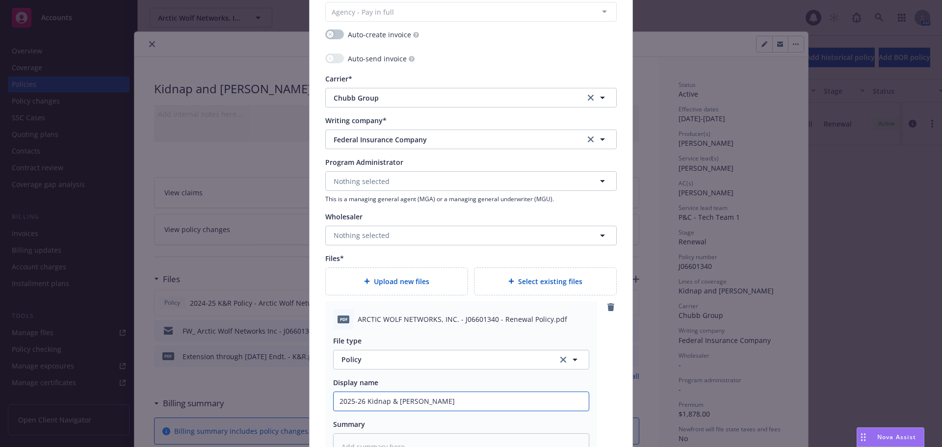
type textarea "x"
type input "2025-26 Kidnap & Ransom Poli"
type textarea "x"
type input "2025-26 Kidnap & Ransom Polic"
type textarea "x"
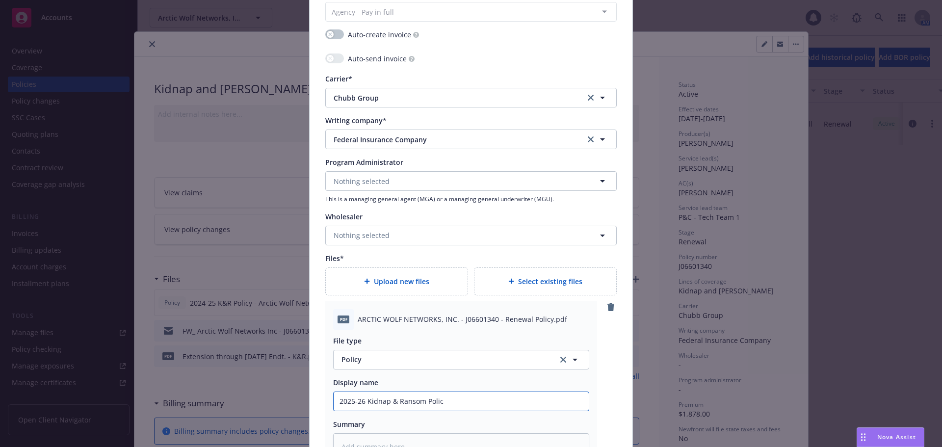
type input "2025-26 Kidnap & Ransom Policy"
type textarea "x"
type input "2025-26 Kidnap & Ransom Policy"
type textarea "x"
type input "2025-26 Kidnap & Ransom Policy -"
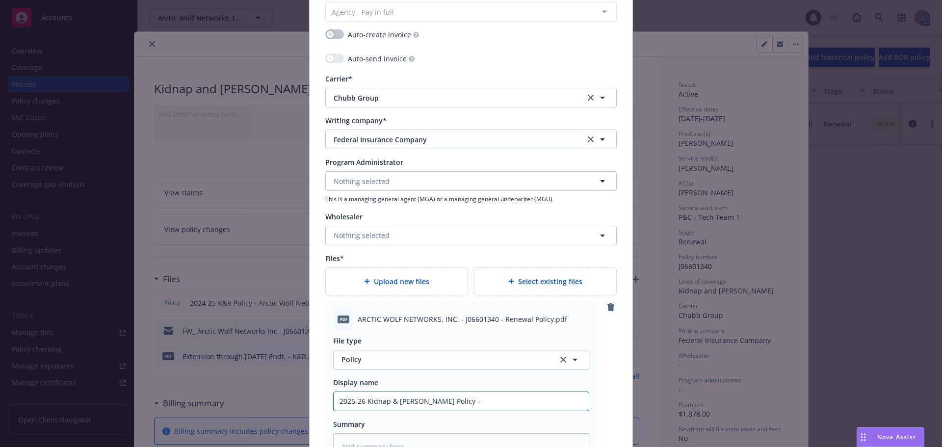
type textarea "x"
type input "2025-26 Kidnap & Ransom Policy -"
type textarea "x"
type input "2025-26 Kidnap & Ransom Policy - A"
type textarea "x"
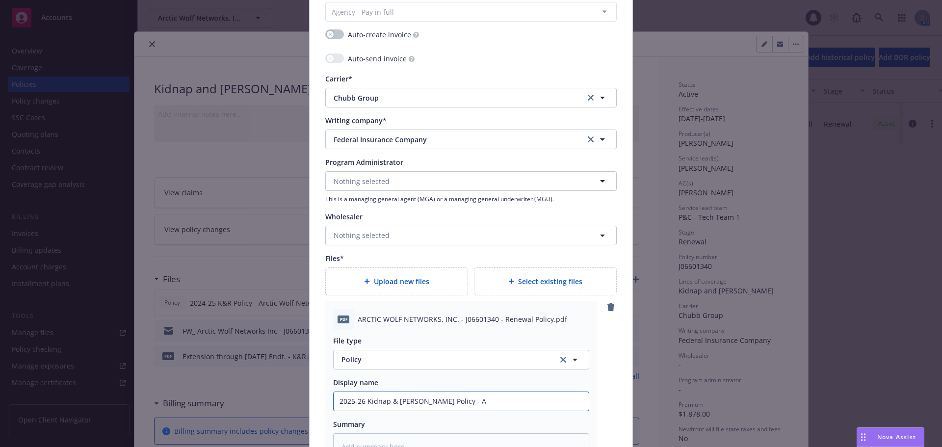
type input "2025-26 Kidnap & Ransom Policy - Ar"
type textarea "x"
type input "2025-26 Kidnap & Ransom Policy - Arc"
type textarea "x"
type input "2025-26 Kidnap & Ransom Policy - Arct"
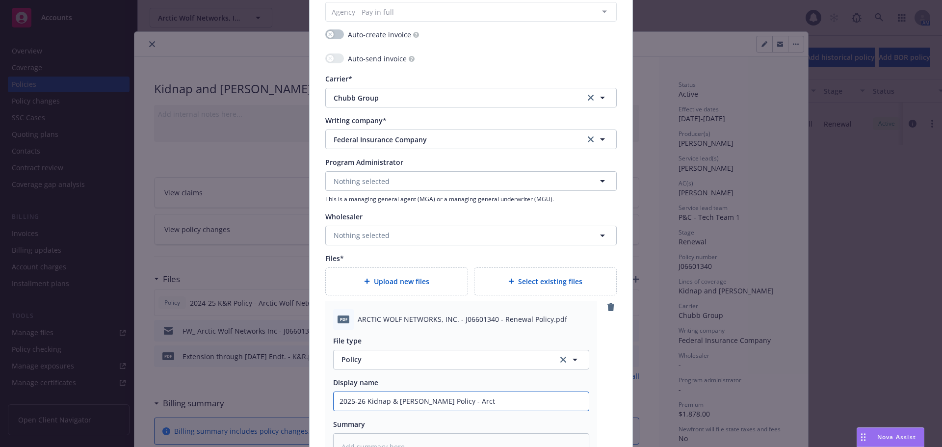
type textarea "x"
type input "2025-26 Kidnap & Ransom Policy - Arcti"
type textarea "x"
type input "2025-26 Kidnap & Ransom Policy - Arctic"
type textarea "x"
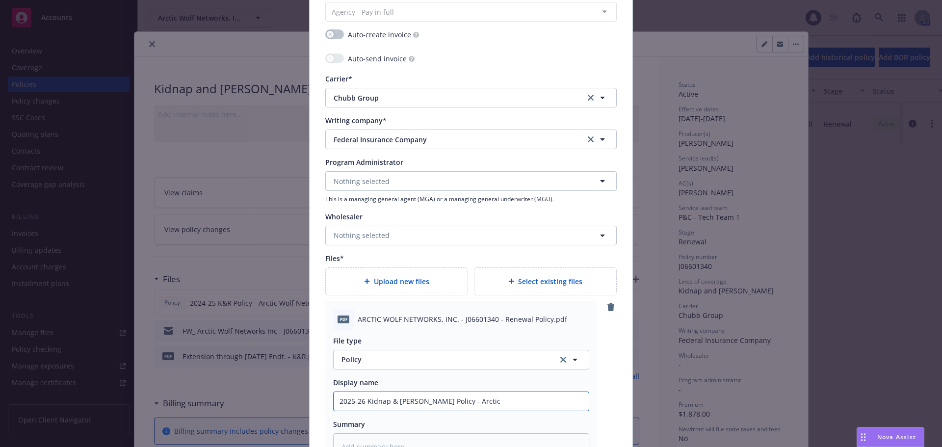
type input "2025-26 Kidnap & Ransom Policy - Arctic"
type textarea "x"
type input "2025-26 Kidnap & Ransom Policy - Arctic W"
type textarea "x"
type input "2025-26 Kidnap & Ransom Policy - Arctic Wo"
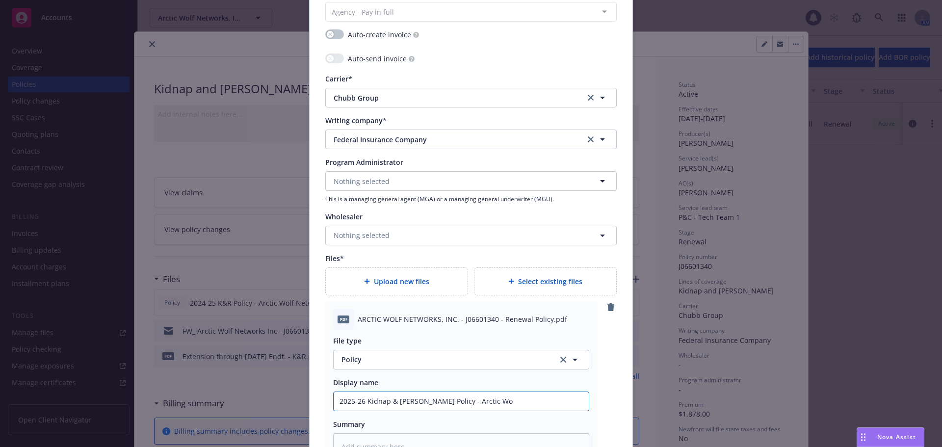
type textarea "x"
type input "2025-26 Kidnap & Ransom Policy - Arctic Wol"
type textarea "x"
type input "2025-26 Kidnap & Ransom Policy - Arctic Wolf"
type textarea "x"
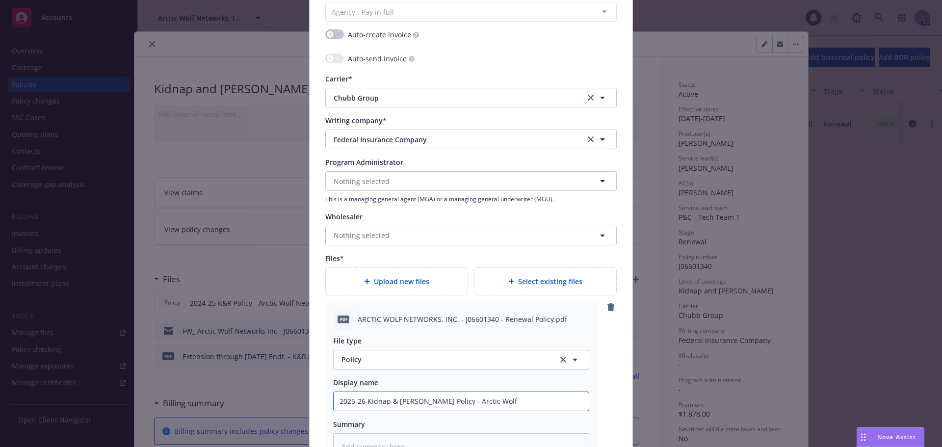
type input "2025-26 Kidnap & Ransom Policy - Arctic Wolf"
type textarea "x"
type input "2025-26 Kidnap & Ransom Policy - Arctic Wolf N"
type textarea "x"
type input "2025-26 Kidnap & Ransom Policy - Arctic Wolf Ne"
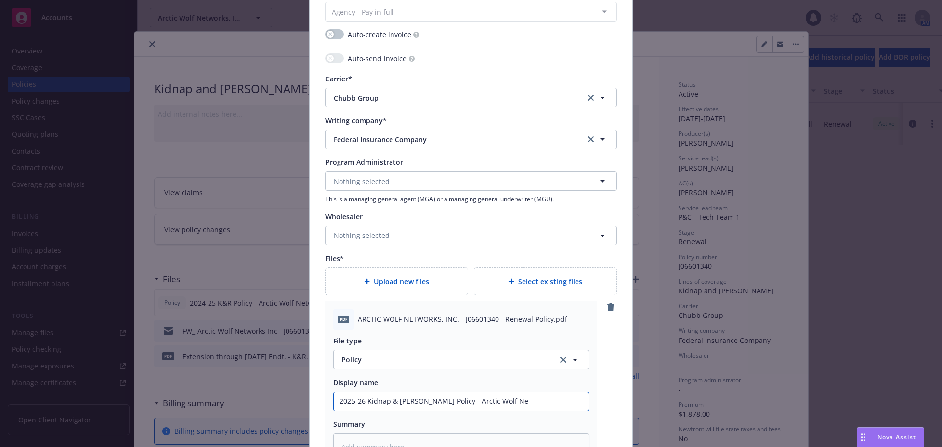
type textarea "x"
type input "2025-26 Kidnap & Ransom Policy - Arctic Wolf Net"
type textarea "x"
type input "2025-26 Kidnap & Ransom Policy - Arctic Wolf Netwo"
type textarea "x"
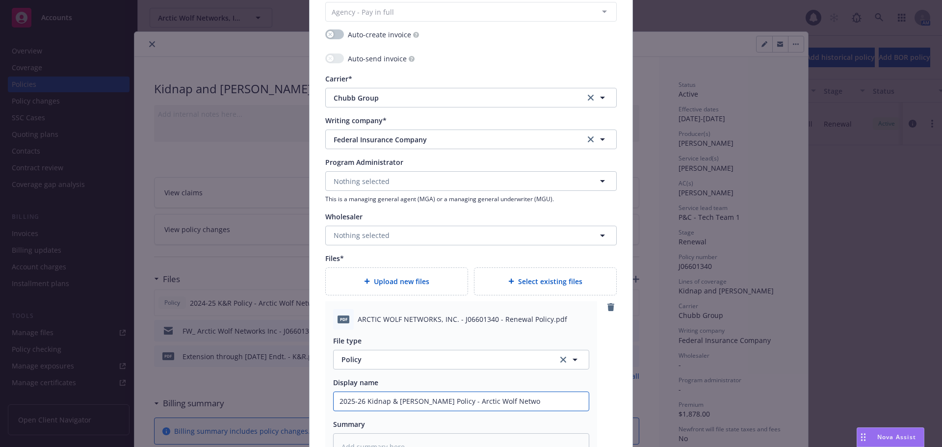
type input "2025-26 Kidnap & Ransom Policy - Arctic Wolf Networ"
type textarea "x"
type input "2025-26 Kidnap & Ransom Policy - Arctic Wolf Network"
type textarea "x"
type input "2025-26 Kidnap & Ransom Policy - Arctic Wolf Networks,"
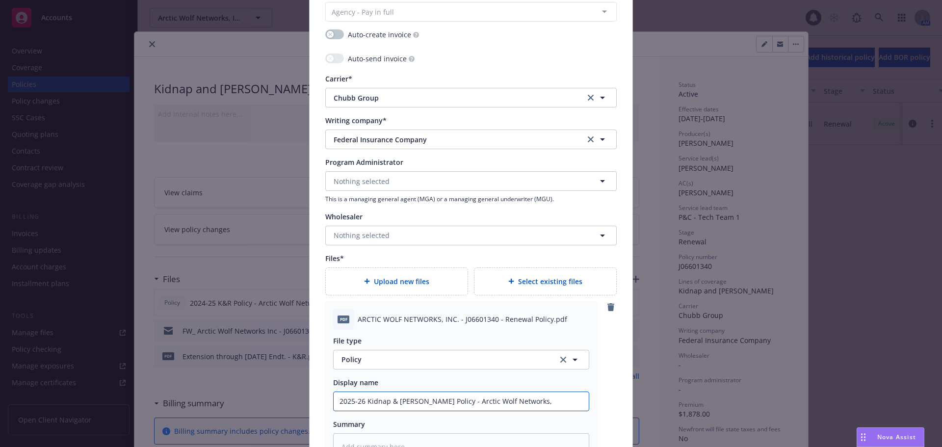
type textarea "x"
type input "2025-26 Kidnap & Ransom Policy - Arctic Wolf Networks,"
type textarea "x"
type input "2025-26 Kidnap & Ransom Policy - Arctic Wolf Networks, I"
type textarea "x"
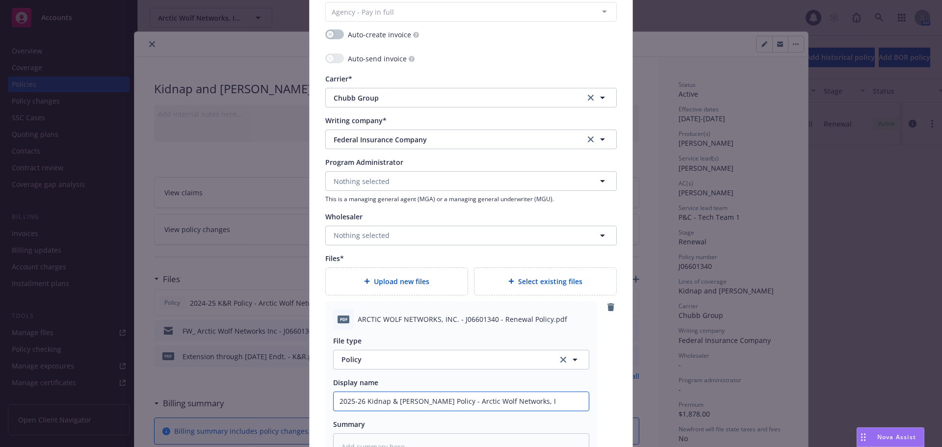
type input "2025-26 Kidnap & Ransom Policy - Arctic Wolf Networks, In"
type textarea "x"
type input "2025-26 Kidnap & Ransom Policy - Arctic Wolf Networks, Inc"
type textarea "x"
type input "2025-26 Kidnap & Ransom Policy - Arctic Wolf Networks, Inc."
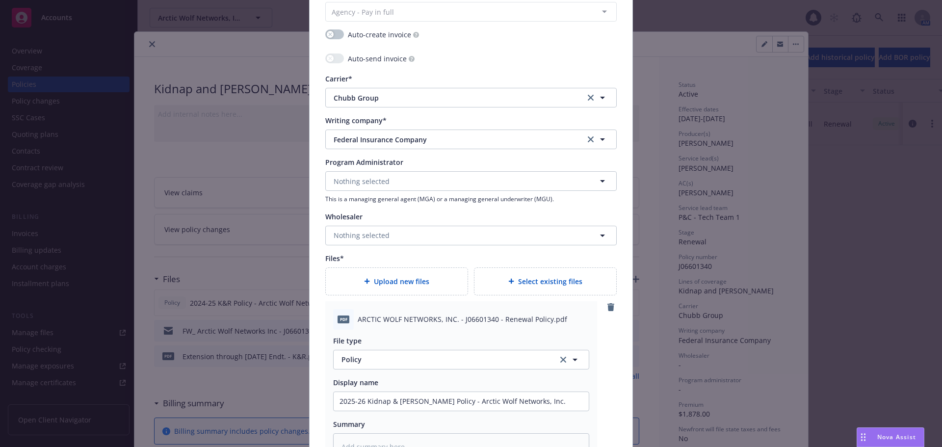
click at [592, 410] on div "pdf ARCTIC WOLF NETWORKS, INC. - J06601340 - Renewal Policy.pdf File type Polic…" at bounding box center [461, 384] width 272 height 167
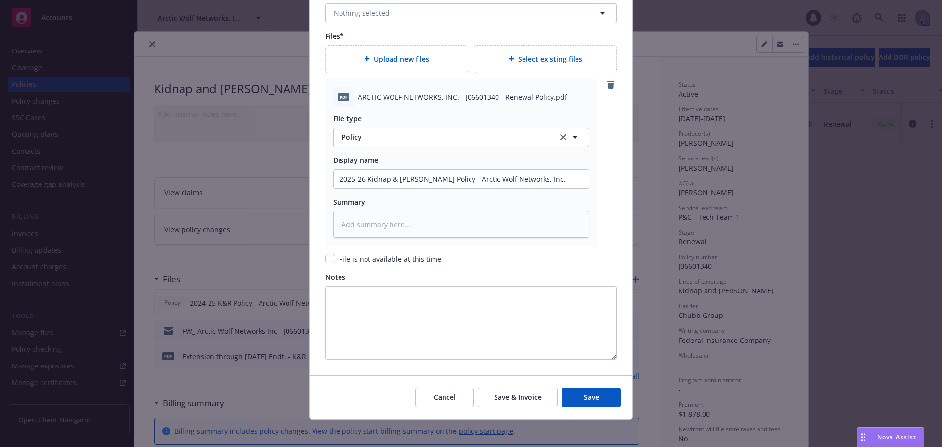
scroll to position [1159, 0]
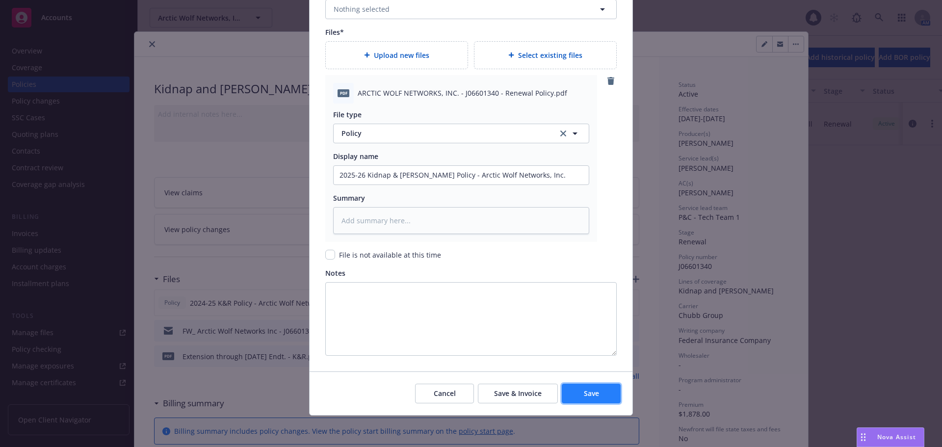
click at [586, 399] on button "Save" at bounding box center [591, 394] width 59 height 20
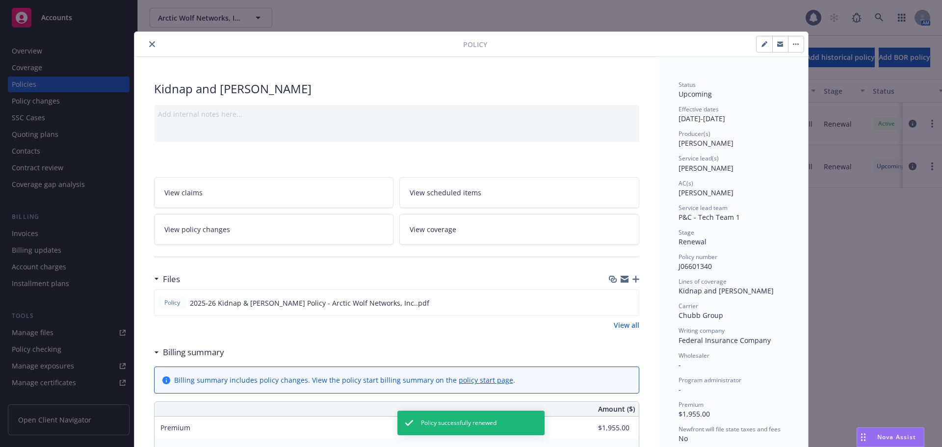
click at [634, 276] on icon "button" at bounding box center [636, 279] width 7 height 7
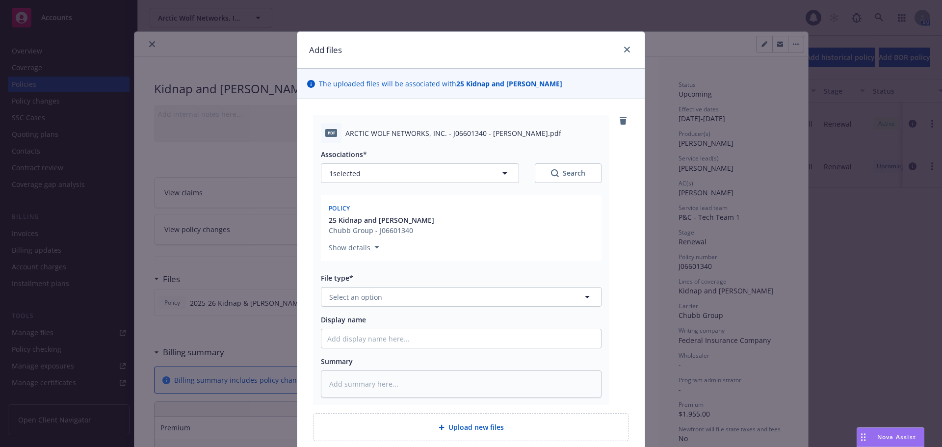
type textarea "x"
click at [445, 297] on button "Select an option" at bounding box center [461, 297] width 281 height 20
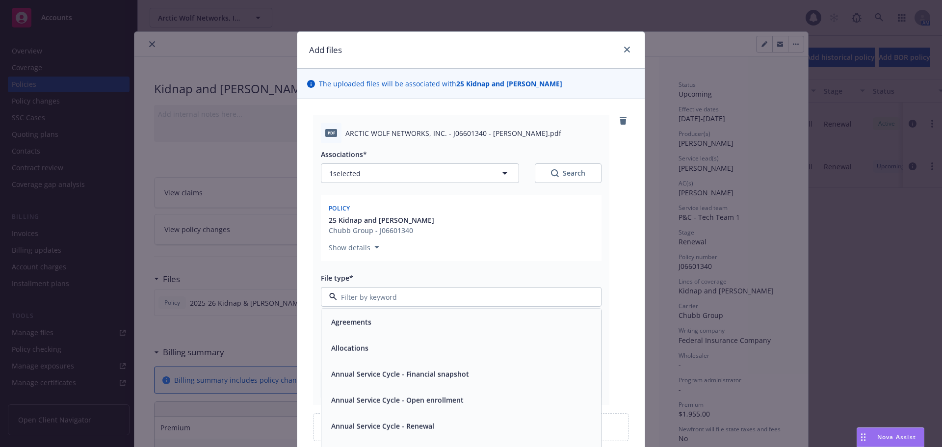
type input "b"
click at [408, 322] on div "Binder" at bounding box center [461, 324] width 268 height 14
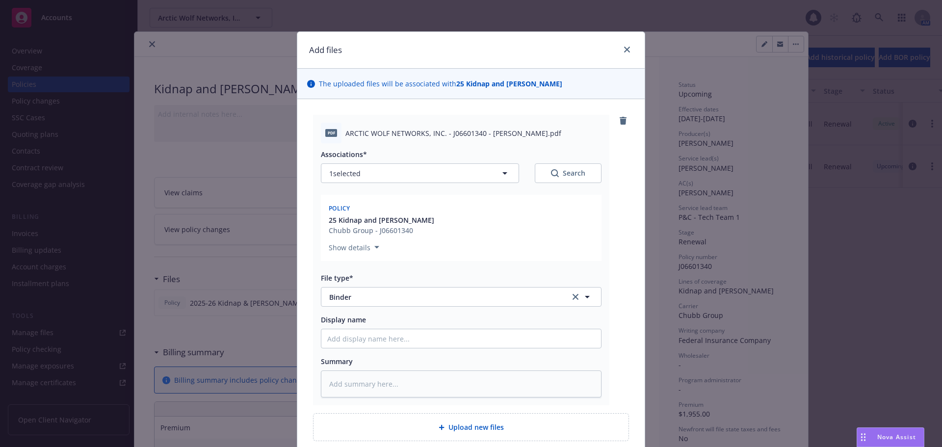
click at [618, 249] on div "pdf ARCTIC WOLF NETWORKS, INC. - J06601340 - Renewal Binder.pdf Associations* 1…" at bounding box center [471, 260] width 316 height 291
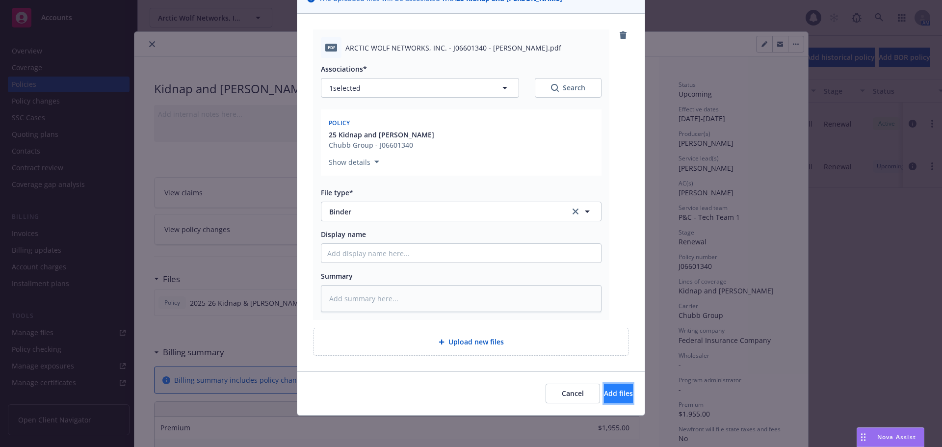
click at [604, 394] on span "Add files" at bounding box center [618, 393] width 29 height 9
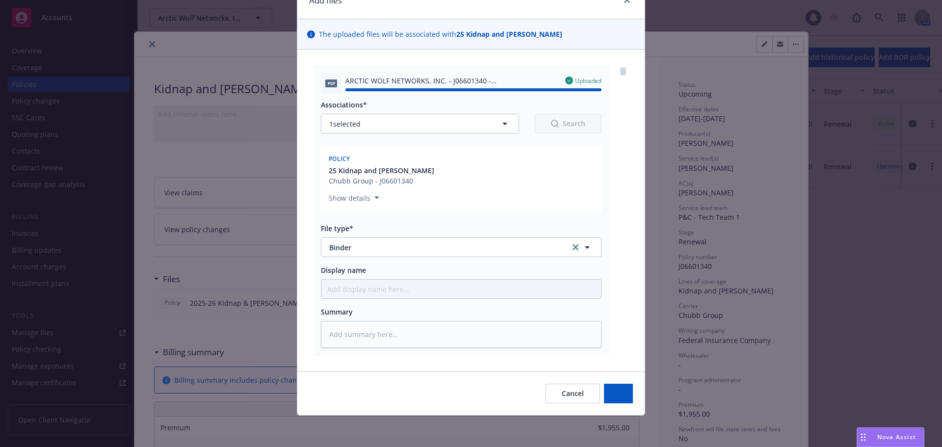
type textarea "x"
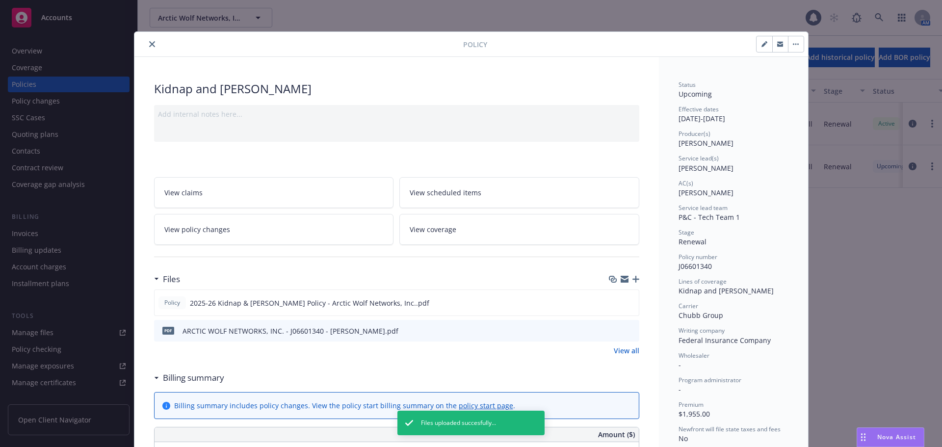
click at [149, 43] on icon "close" at bounding box center [152, 44] width 6 height 6
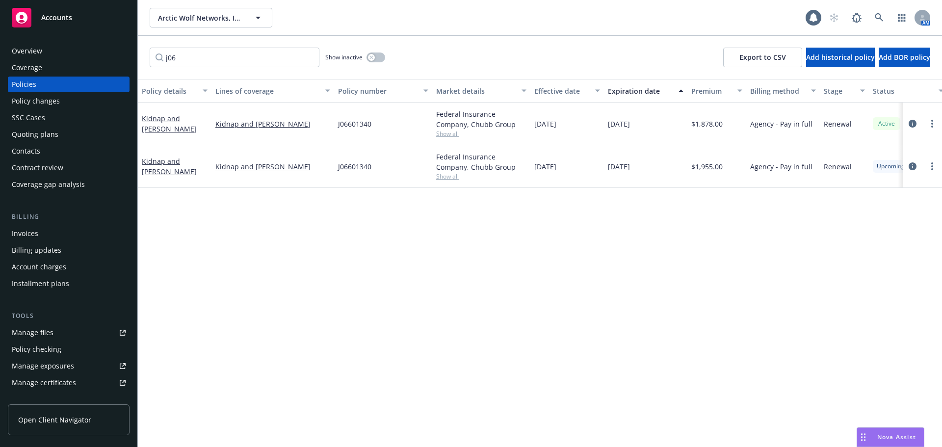
click at [91, 15] on div "Accounts" at bounding box center [69, 18] width 114 height 20
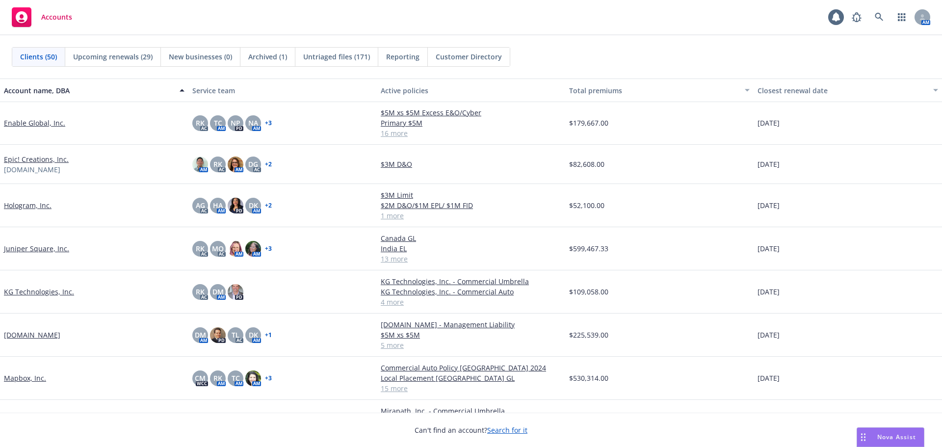
scroll to position [736, 0]
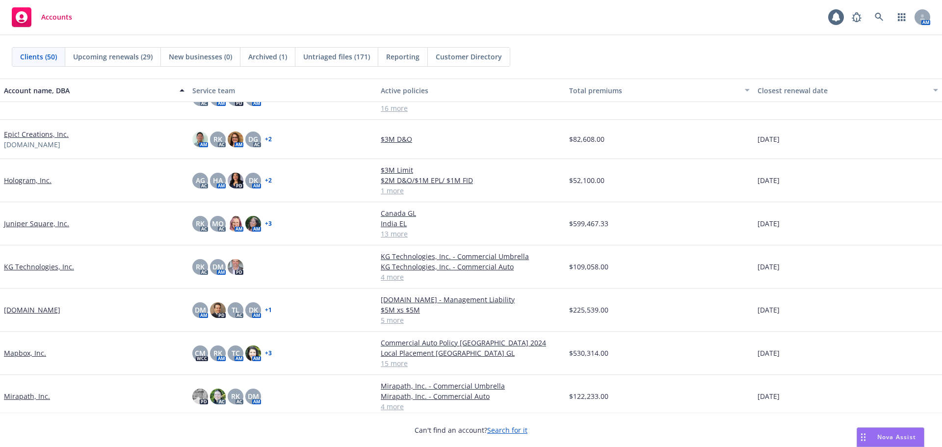
click at [44, 180] on link "Hologram, Inc." at bounding box center [28, 180] width 48 height 10
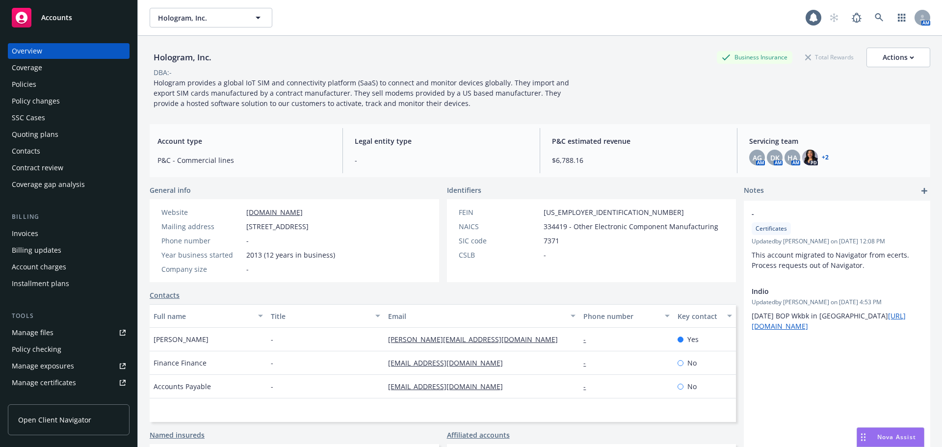
click at [58, 86] on div "Policies" at bounding box center [69, 85] width 114 height 16
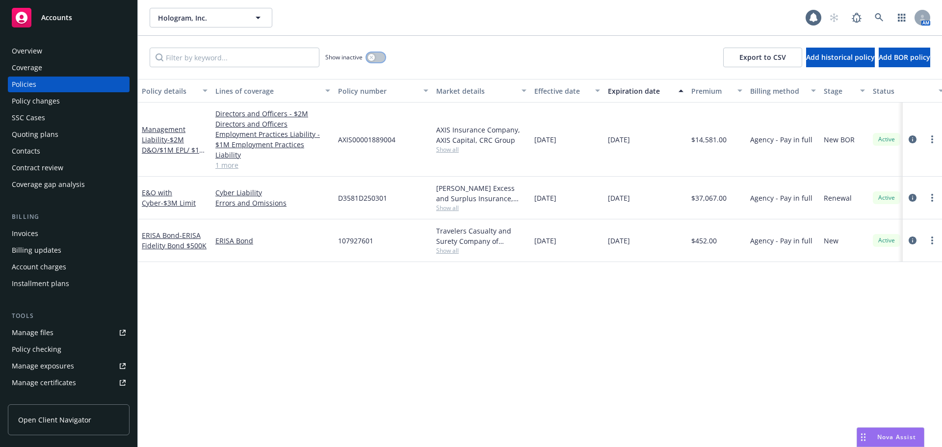
click at [377, 58] on button "button" at bounding box center [376, 58] width 19 height 10
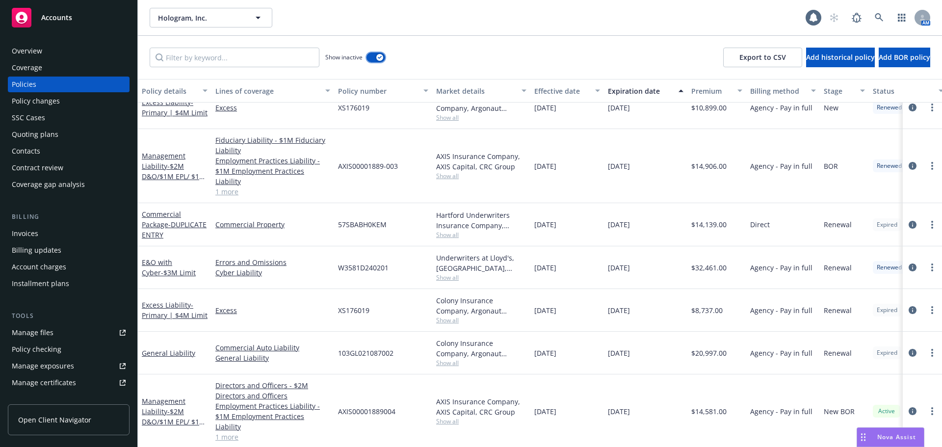
scroll to position [715, 0]
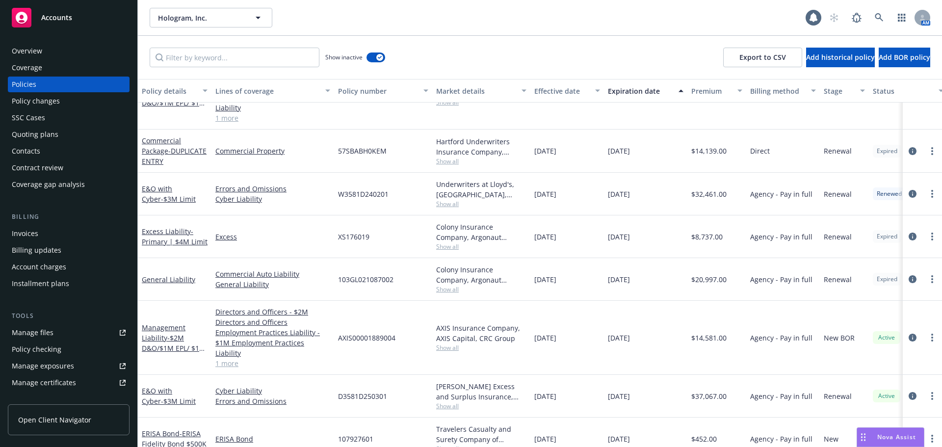
click at [93, 17] on div "Accounts" at bounding box center [69, 18] width 114 height 20
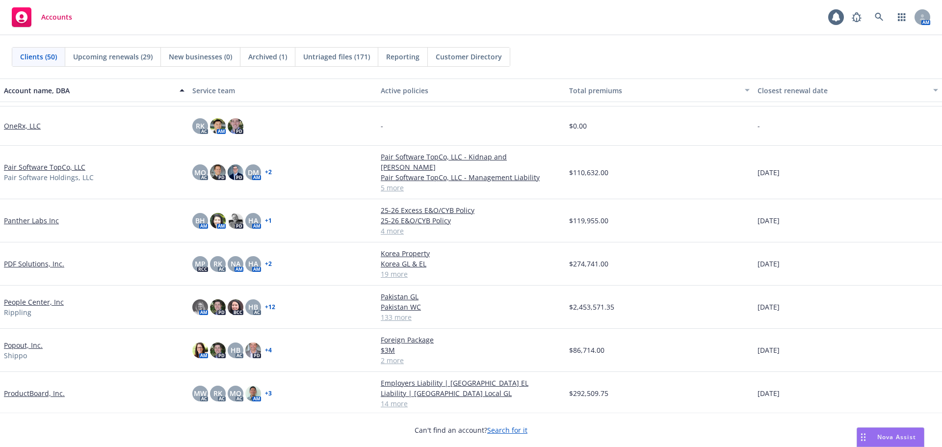
scroll to position [1178, 0]
click at [40, 340] on link "Popout, Inc." at bounding box center [23, 345] width 39 height 10
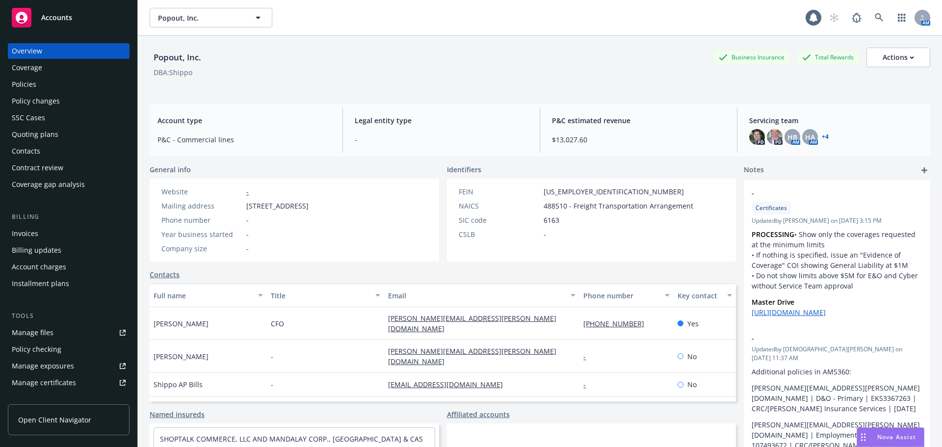
click at [70, 85] on div "Policies" at bounding box center [69, 85] width 114 height 16
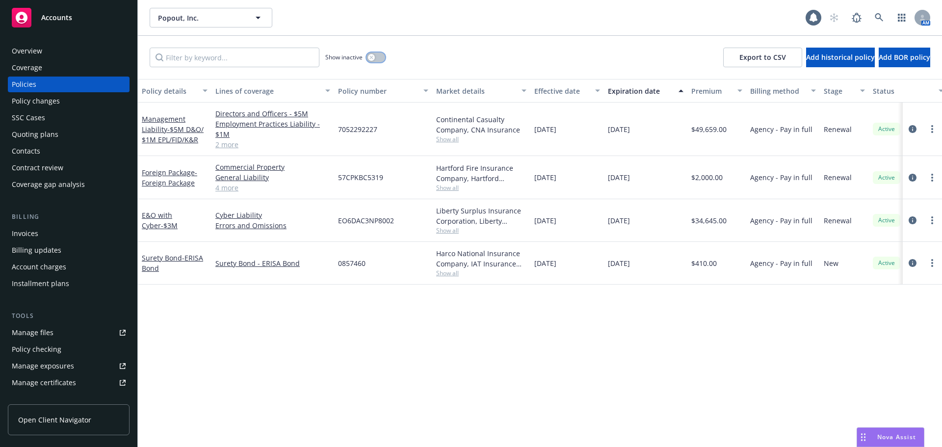
click at [370, 55] on icon "button" at bounding box center [372, 57] width 4 height 4
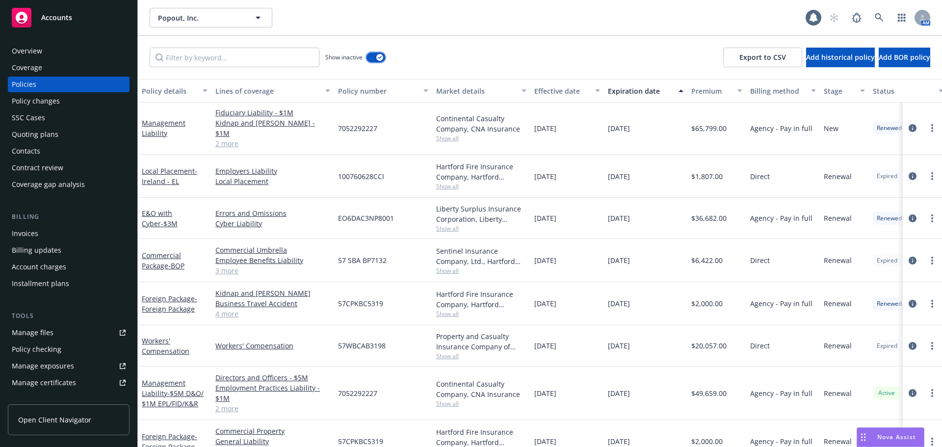
scroll to position [1225, 0]
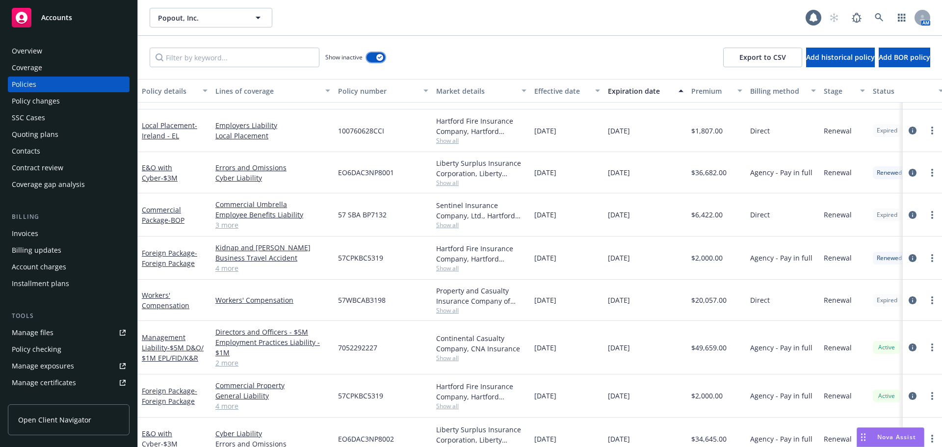
click at [379, 57] on icon "button" at bounding box center [380, 57] width 4 height 3
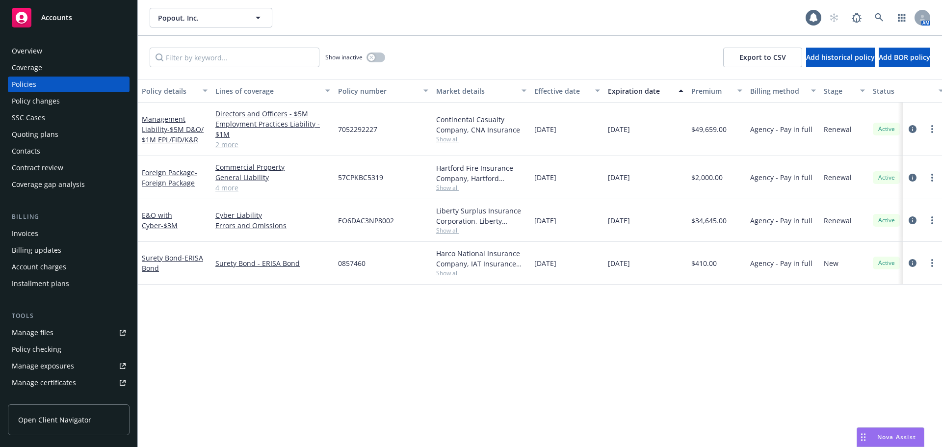
click at [89, 19] on div "Accounts" at bounding box center [69, 18] width 114 height 20
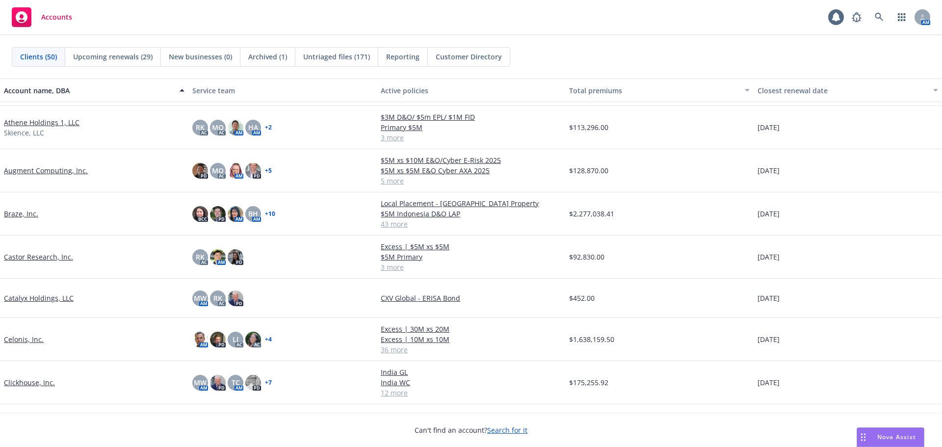
scroll to position [245, 0]
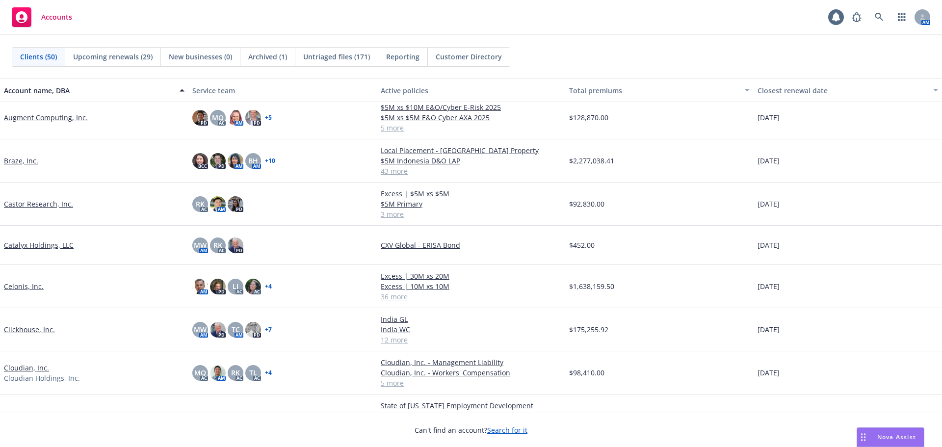
click at [27, 365] on link "Cloudian, Inc." at bounding box center [26, 368] width 45 height 10
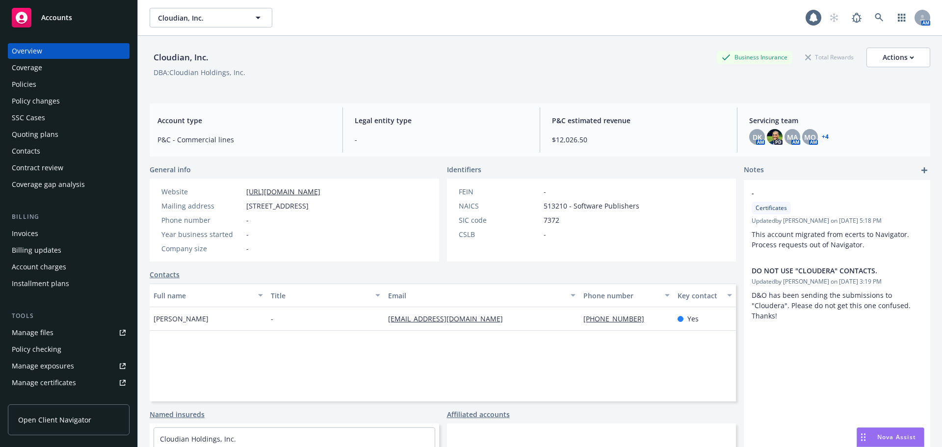
click at [65, 137] on div "Quoting plans" at bounding box center [69, 135] width 114 height 16
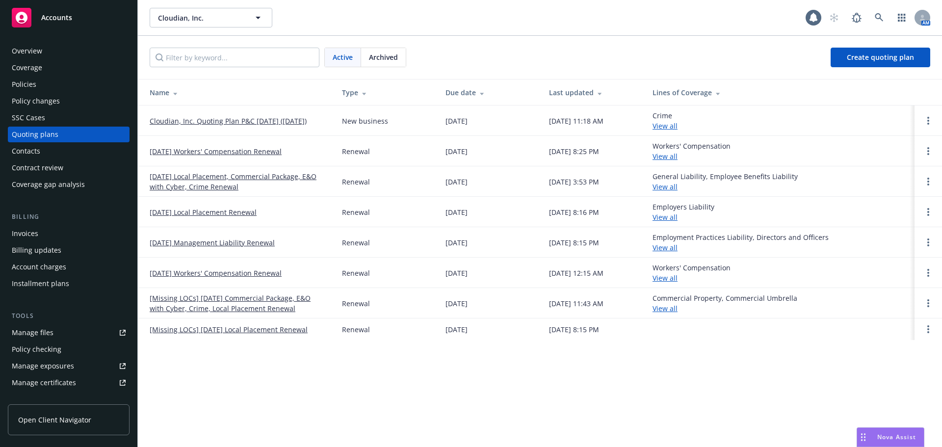
click at [163, 151] on link "01/01/26 Workers' Compensation Renewal" at bounding box center [216, 151] width 132 height 10
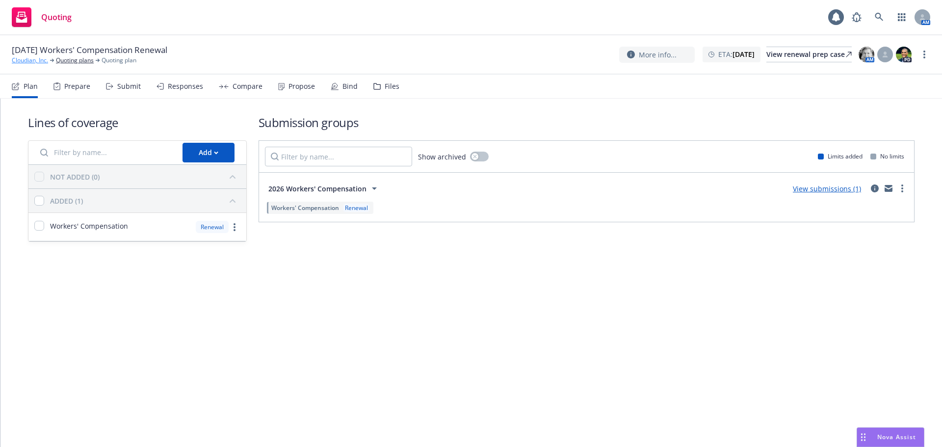
click at [41, 60] on link "Cloudian, Inc." at bounding box center [30, 60] width 36 height 9
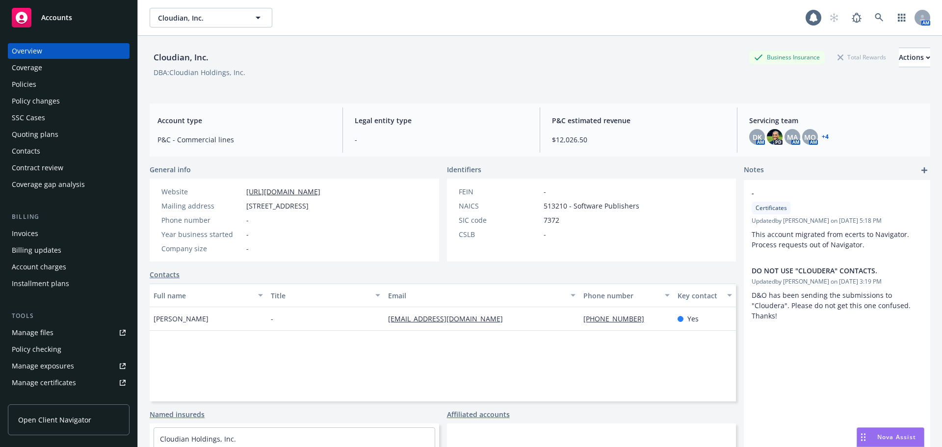
click at [62, 381] on div "Manage certificates" at bounding box center [44, 383] width 64 height 16
click at [36, 83] on div "Policies" at bounding box center [69, 85] width 114 height 16
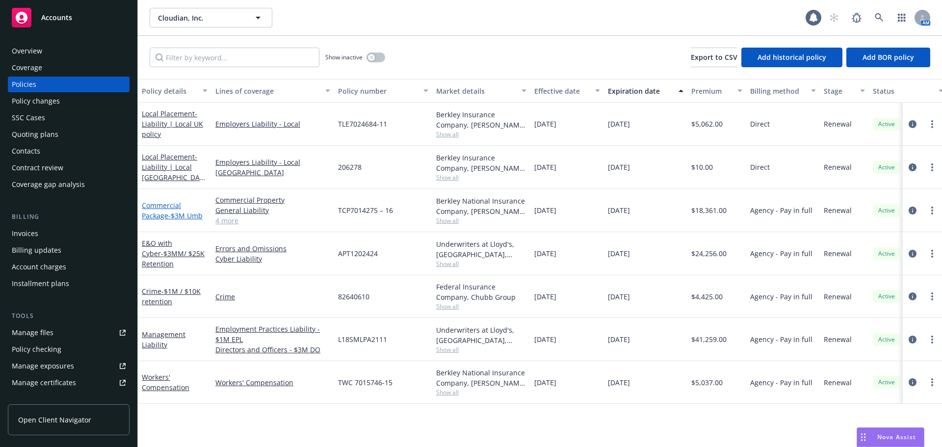
click at [166, 214] on link "Commercial Package - $3M Umb" at bounding box center [172, 211] width 61 height 20
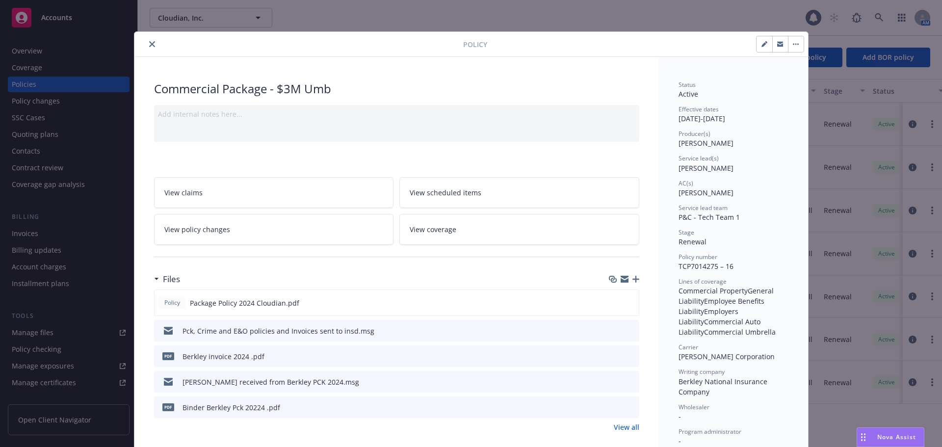
click at [150, 47] on icon "close" at bounding box center [152, 44] width 6 height 6
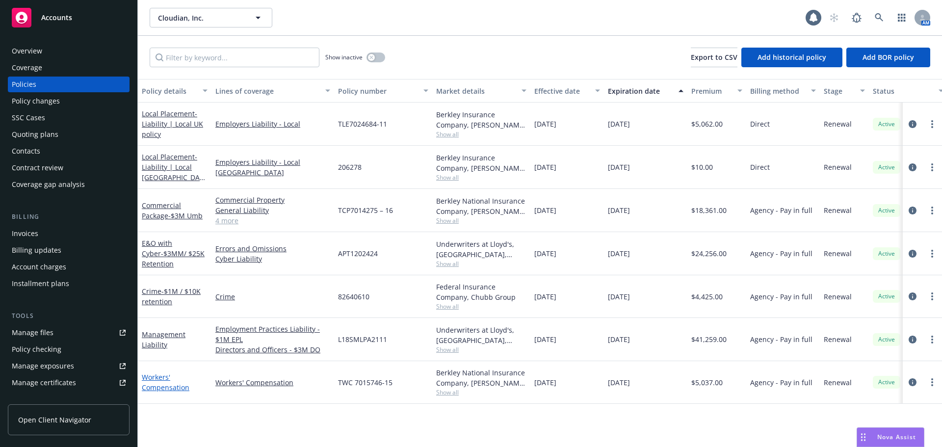
click at [163, 379] on link "Workers' Compensation" at bounding box center [166, 383] width 48 height 20
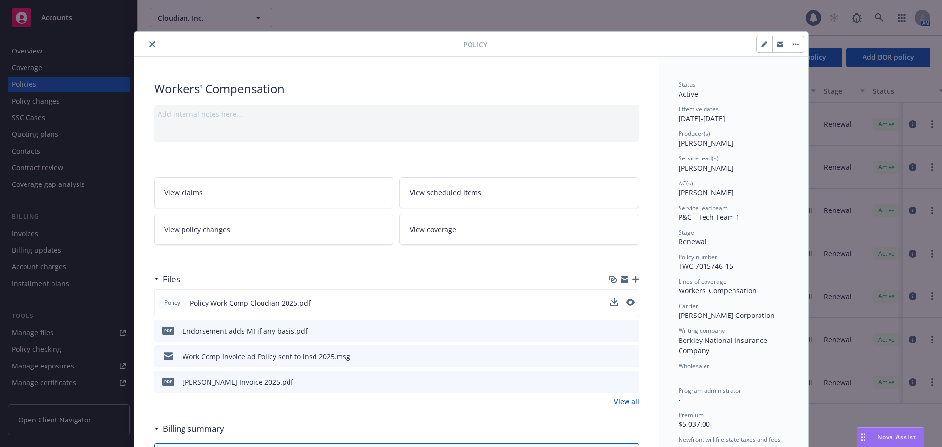
click at [626, 298] on button at bounding box center [630, 303] width 9 height 10
click at [628, 301] on icon "preview file" at bounding box center [629, 302] width 9 height 7
click at [627, 332] on icon "preview file" at bounding box center [630, 330] width 9 height 7
click at [151, 41] on button "close" at bounding box center [152, 44] width 12 height 12
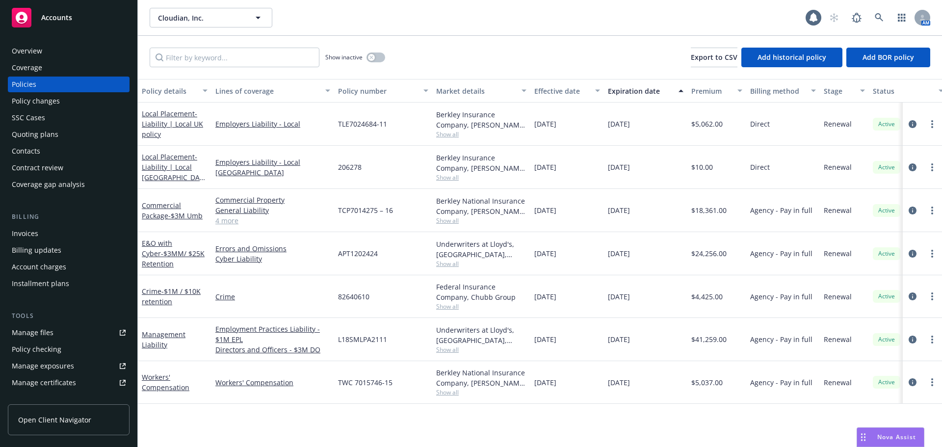
click at [92, 129] on div "Quoting plans" at bounding box center [69, 135] width 114 height 16
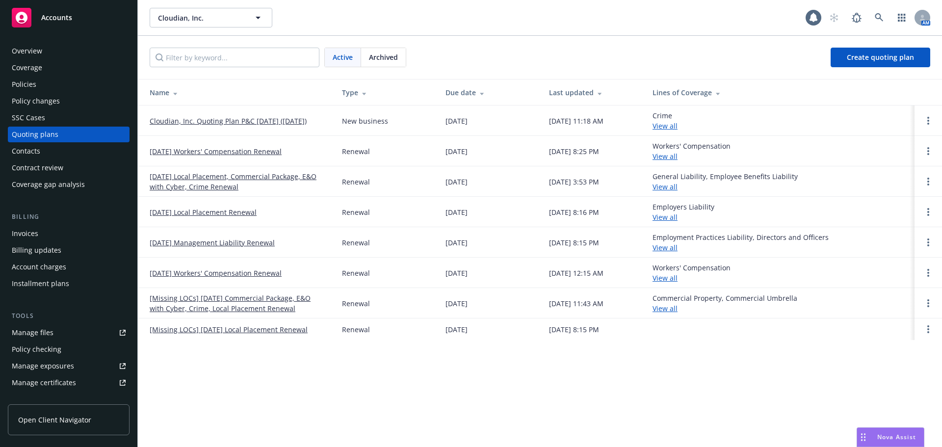
click at [224, 149] on link "01/01/26 Workers' Compensation Renewal" at bounding box center [216, 151] width 132 height 10
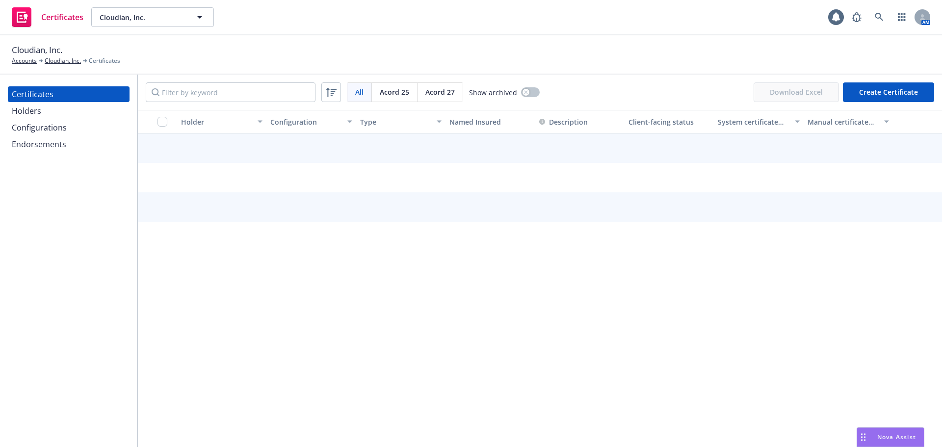
click at [77, 113] on div "Holders" at bounding box center [69, 111] width 114 height 16
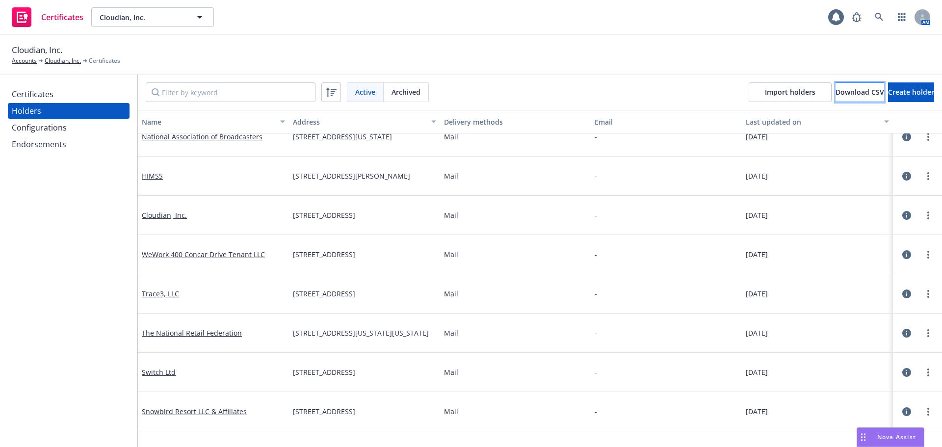
click at [836, 92] on span "Download CSV" at bounding box center [860, 91] width 49 height 9
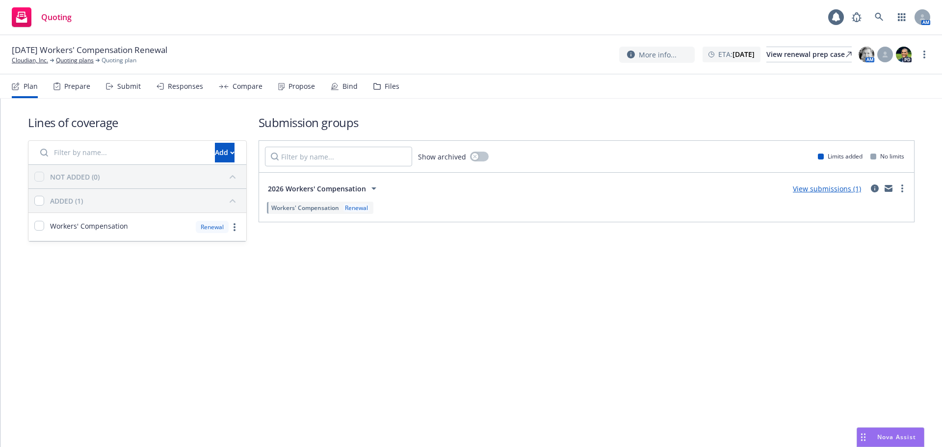
click at [84, 82] on div "Prepare" at bounding box center [77, 86] width 26 height 8
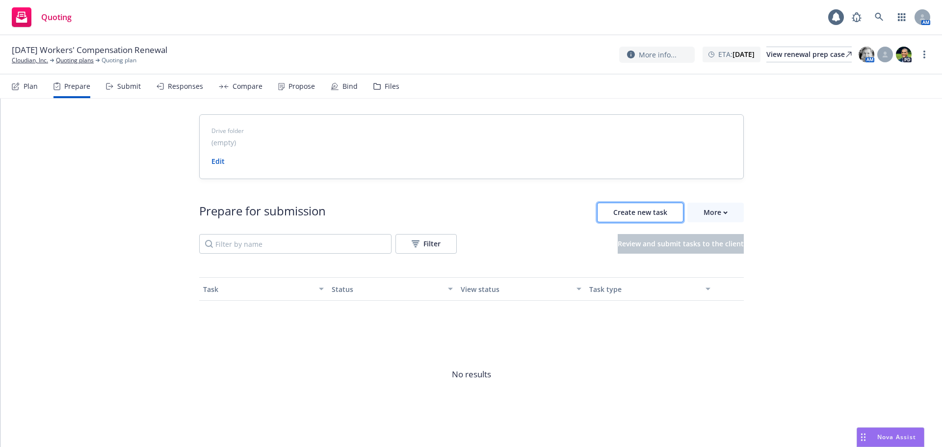
click at [623, 211] on span "Create new task" at bounding box center [640, 212] width 54 height 9
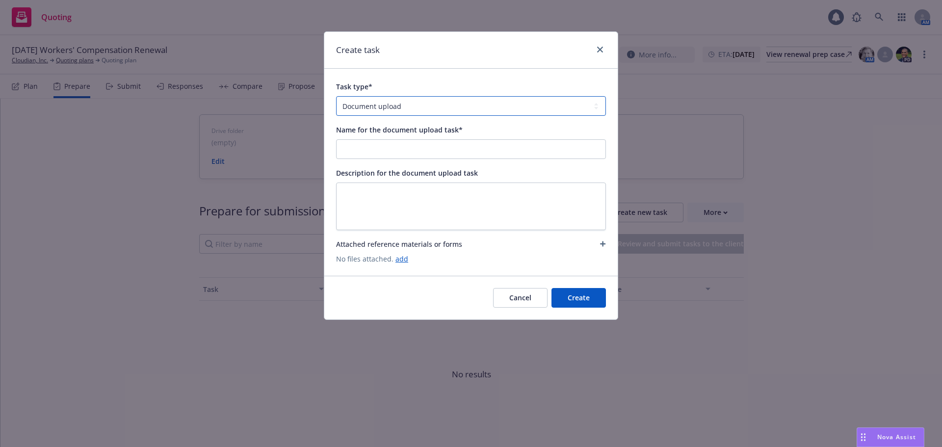
click at [397, 106] on select "Document upload Complete Workbook application Complete Indio application by link" at bounding box center [471, 106] width 270 height 20
select select "INDIO_SUBMISSION"
click at [336, 96] on select "Document upload Complete Workbook application Complete Indio application by link" at bounding box center [471, 106] width 270 height 20
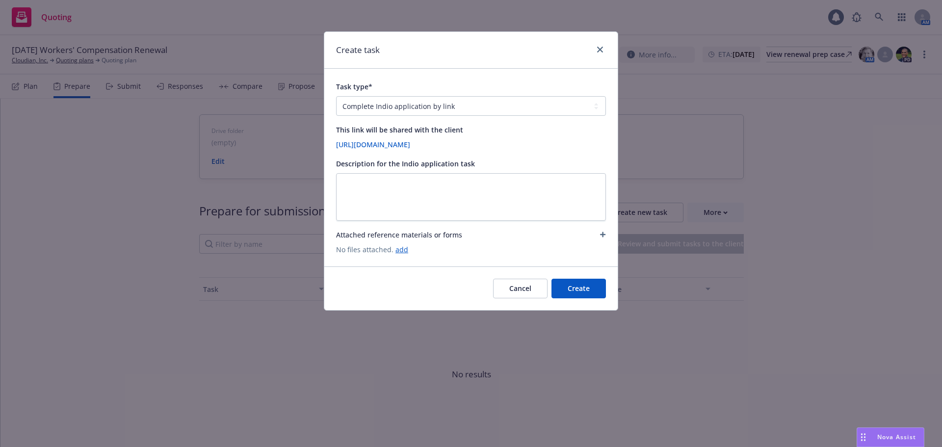
click at [570, 293] on button "Create" at bounding box center [579, 289] width 54 height 20
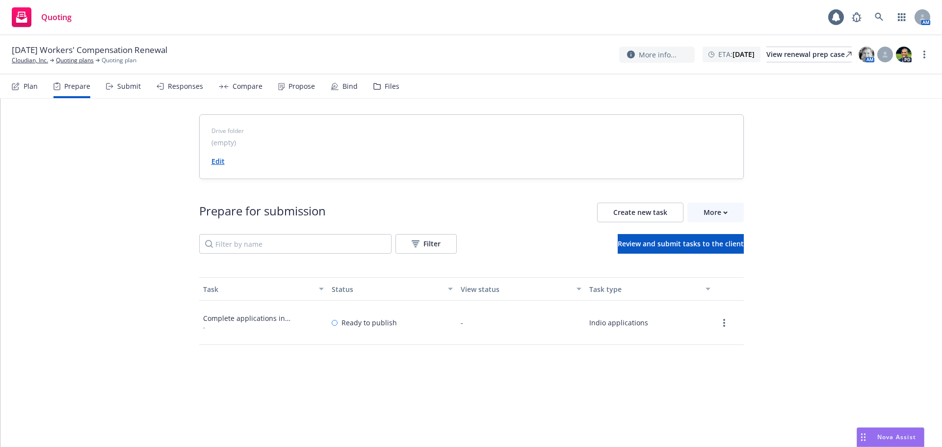
click at [212, 159] on link "Edit" at bounding box center [218, 161] width 13 height 9
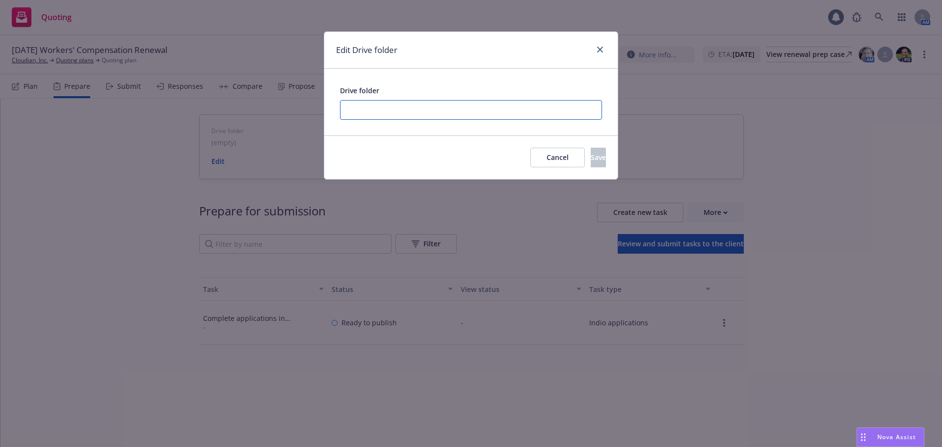
paste input "https://newfront.useindio.com/accounts/251308/submissions/2170147/data-collecti…"
type input "https://newfront.useindio.com/accounts/251308/submissions/2170147/data-collecti…"
click at [591, 160] on span "Save" at bounding box center [598, 157] width 15 height 9
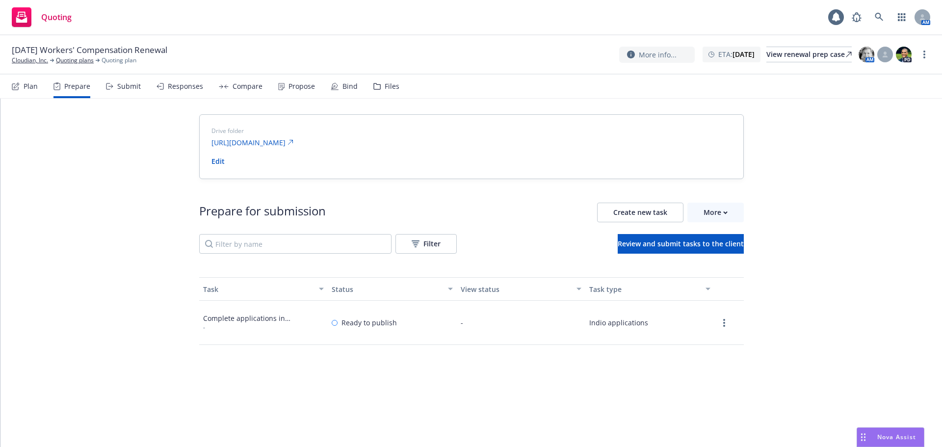
click at [115, 80] on div "Submit" at bounding box center [123, 87] width 35 height 24
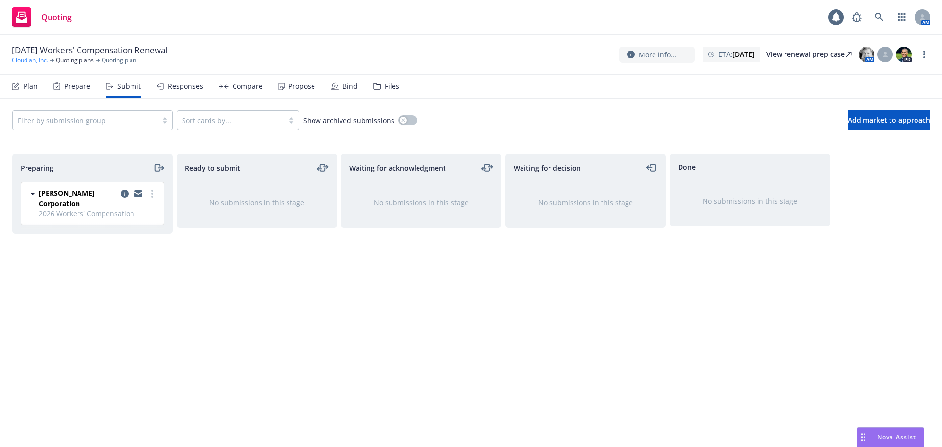
click at [42, 60] on link "Cloudian, Inc." at bounding box center [30, 60] width 36 height 9
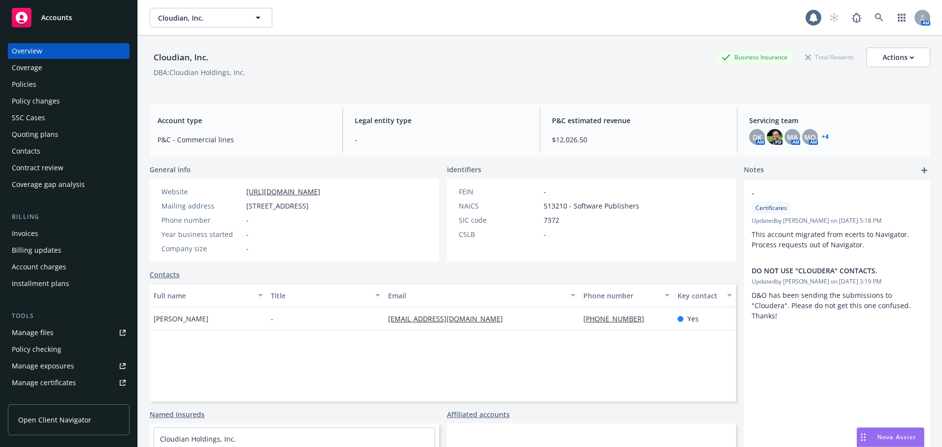
click at [53, 21] on span "Accounts" at bounding box center [56, 18] width 31 height 8
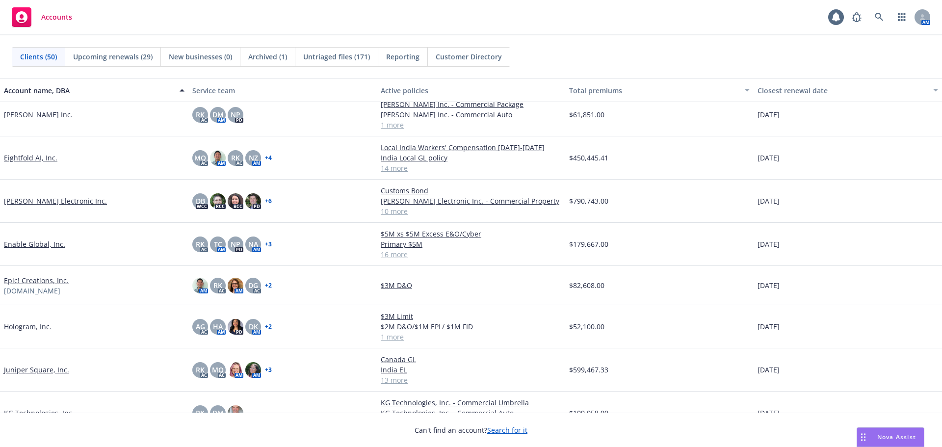
scroll to position [687, 0]
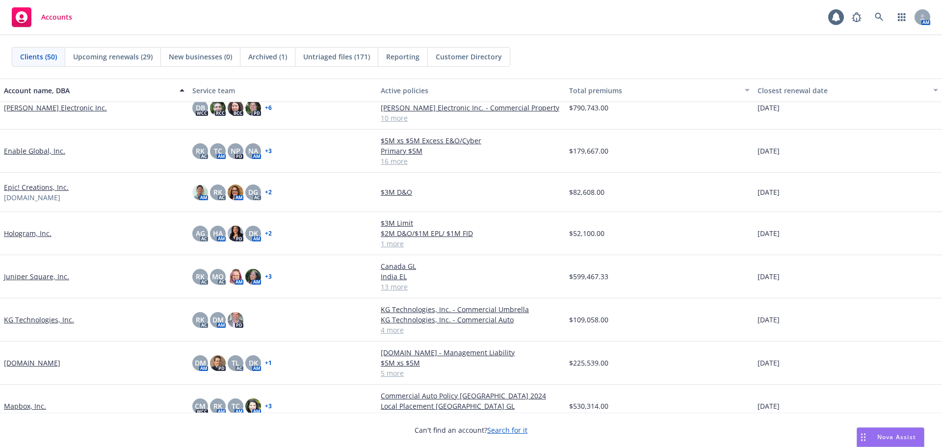
click at [48, 233] on link "Hologram, Inc." at bounding box center [28, 233] width 48 height 10
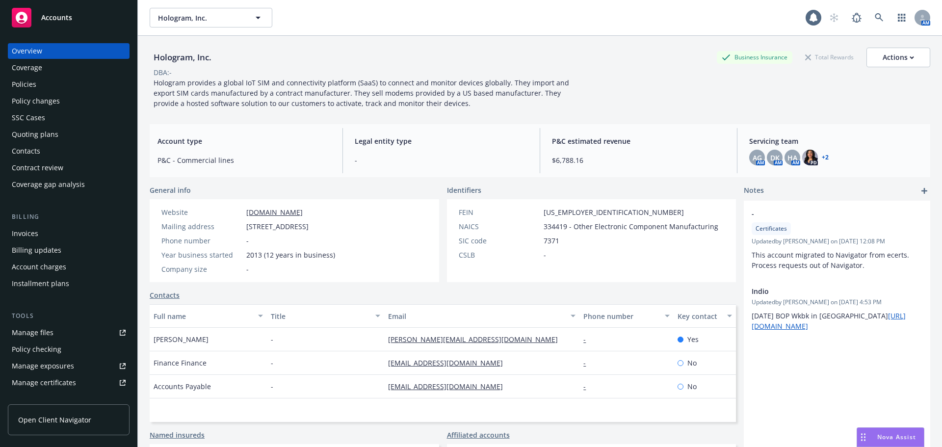
click at [59, 90] on div "Policies" at bounding box center [69, 85] width 114 height 16
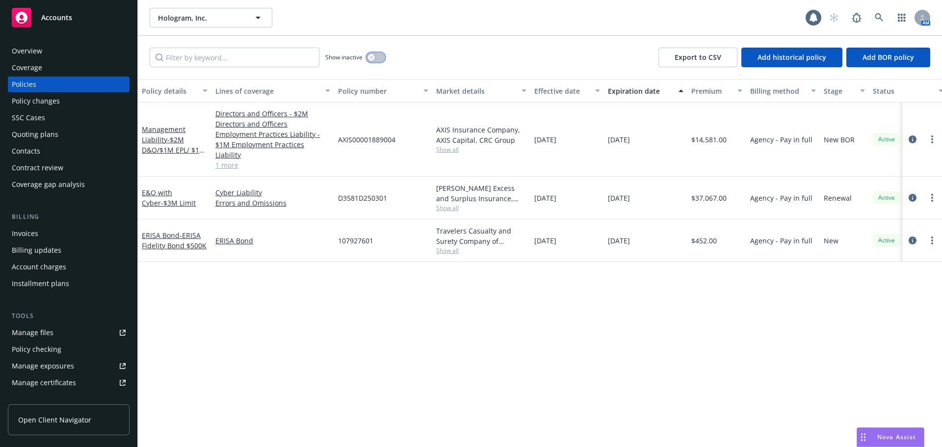
click at [373, 60] on div "button" at bounding box center [371, 57] width 7 height 7
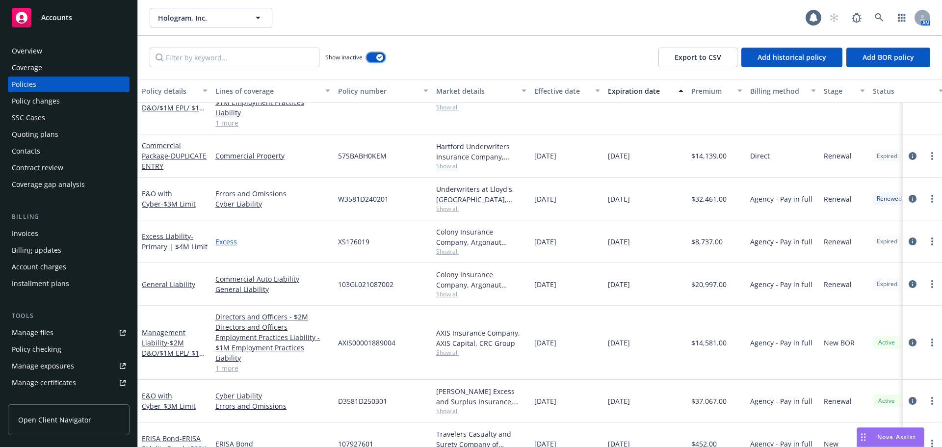
scroll to position [715, 0]
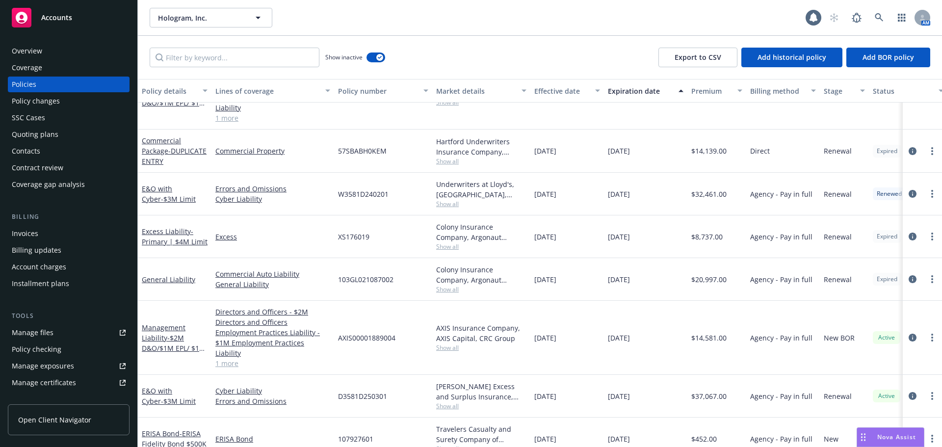
click at [81, 22] on div "Accounts" at bounding box center [69, 18] width 114 height 20
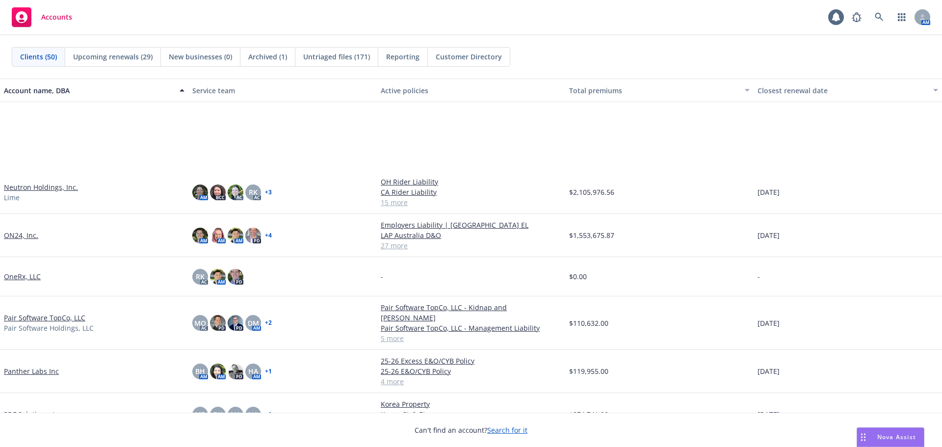
scroll to position [1178, 0]
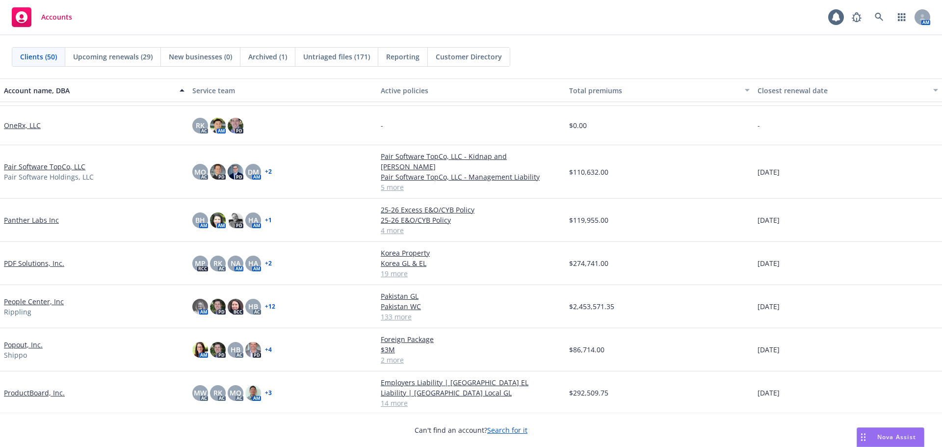
click at [34, 340] on link "Popout, Inc." at bounding box center [23, 345] width 39 height 10
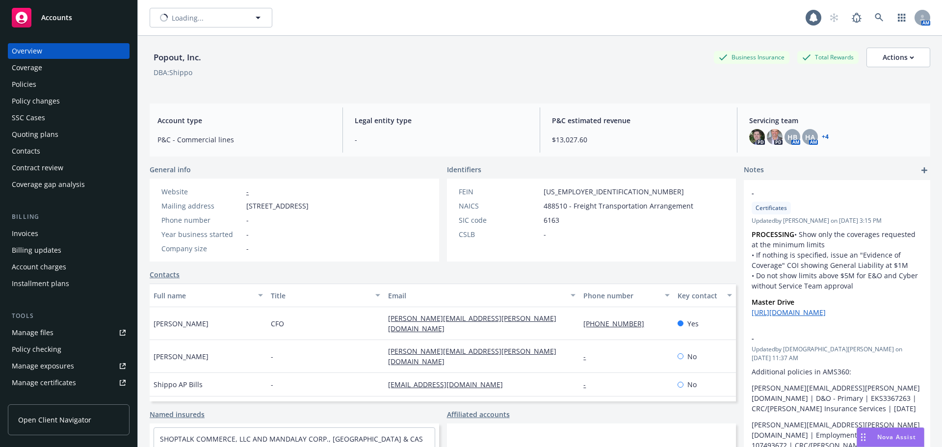
click at [65, 88] on div "Policies" at bounding box center [69, 85] width 114 height 16
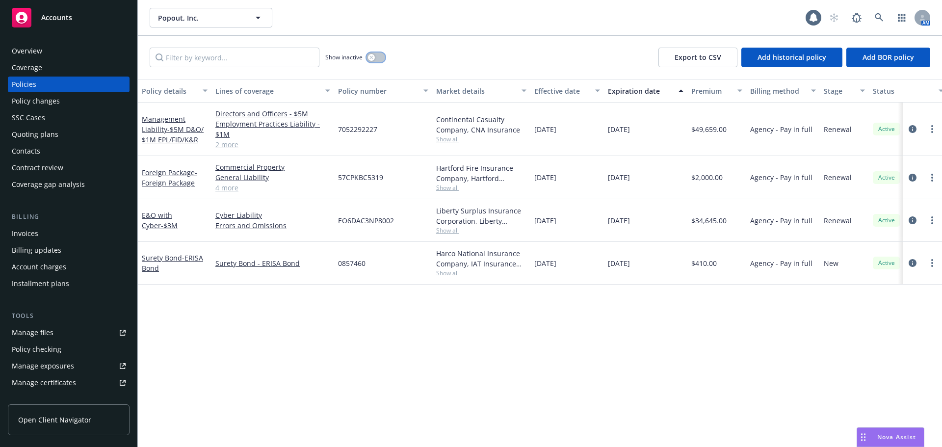
click at [373, 59] on icon "button" at bounding box center [371, 56] width 3 height 3
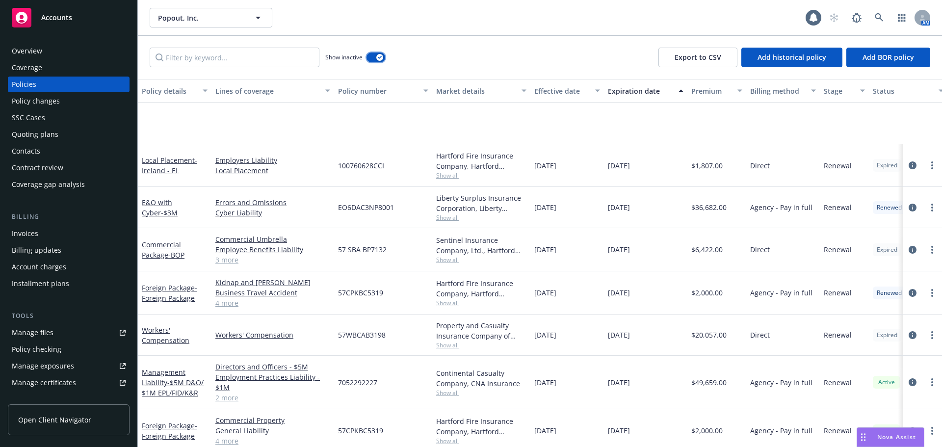
scroll to position [1274, 0]
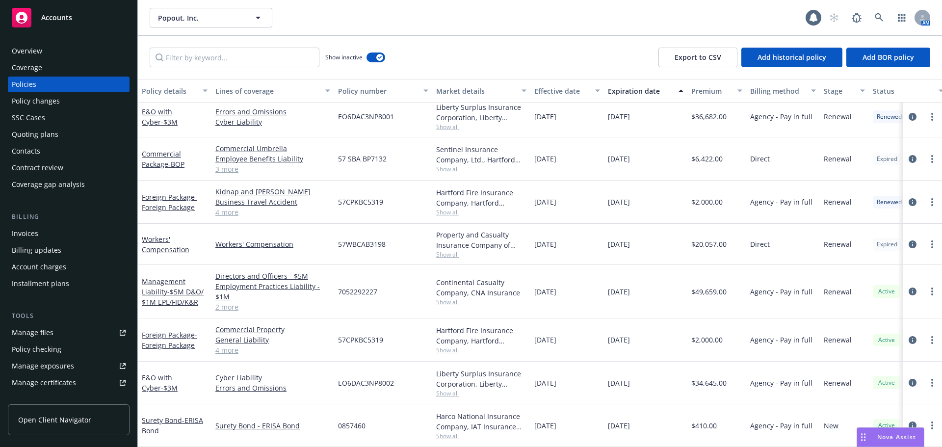
click at [89, 27] on link "Accounts" at bounding box center [69, 17] width 122 height 27
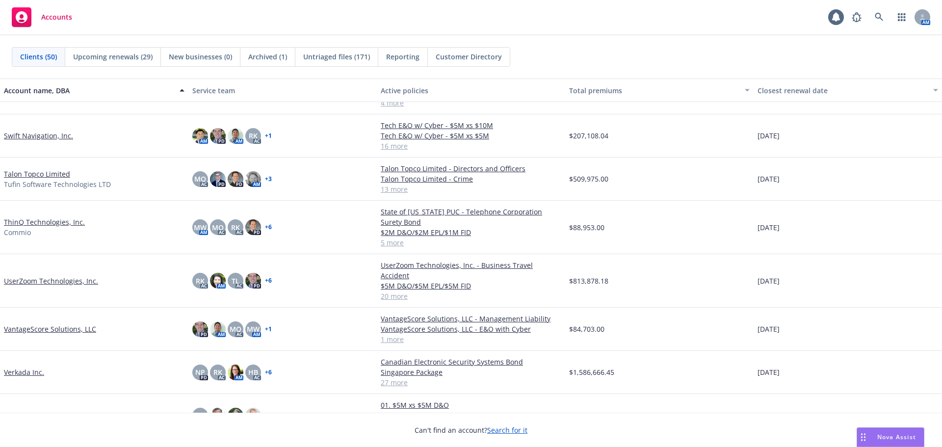
scroll to position [1521, 0]
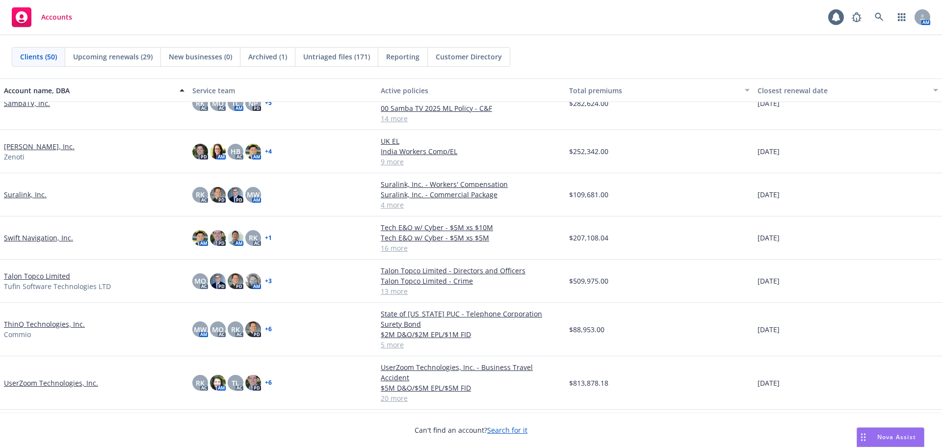
click at [30, 144] on link "[PERSON_NAME], Inc." at bounding box center [39, 146] width 71 height 10
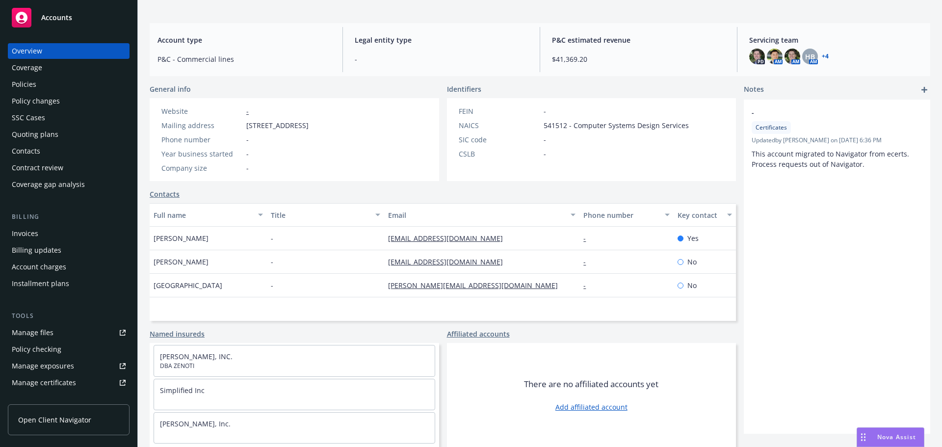
scroll to position [2, 0]
click at [193, 390] on link "Simplified Inc" at bounding box center [182, 389] width 45 height 9
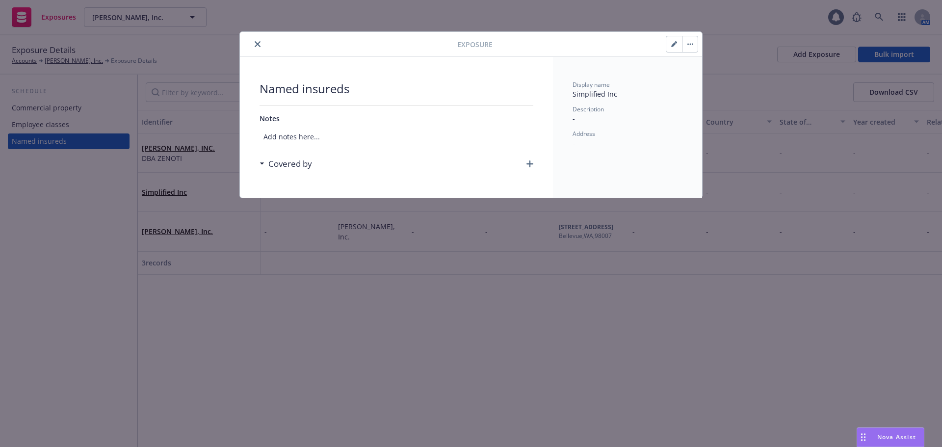
click at [254, 44] on button "close" at bounding box center [258, 44] width 12 height 12
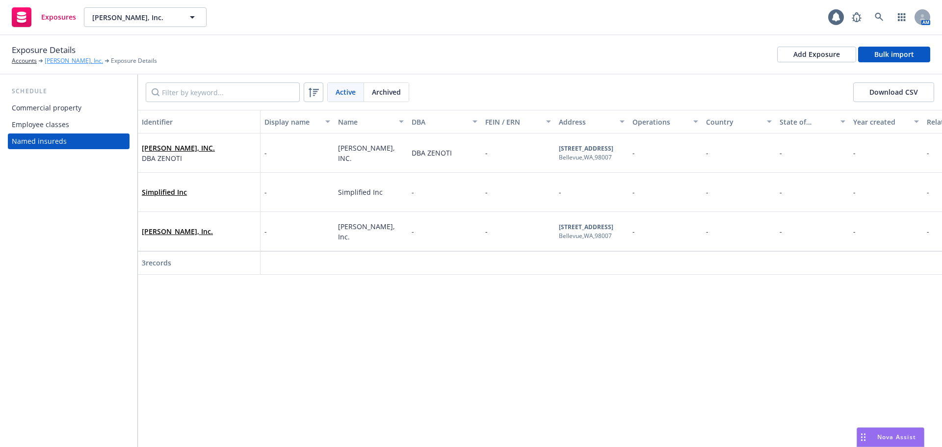
click at [59, 62] on link "[PERSON_NAME], Inc." at bounding box center [74, 60] width 58 height 9
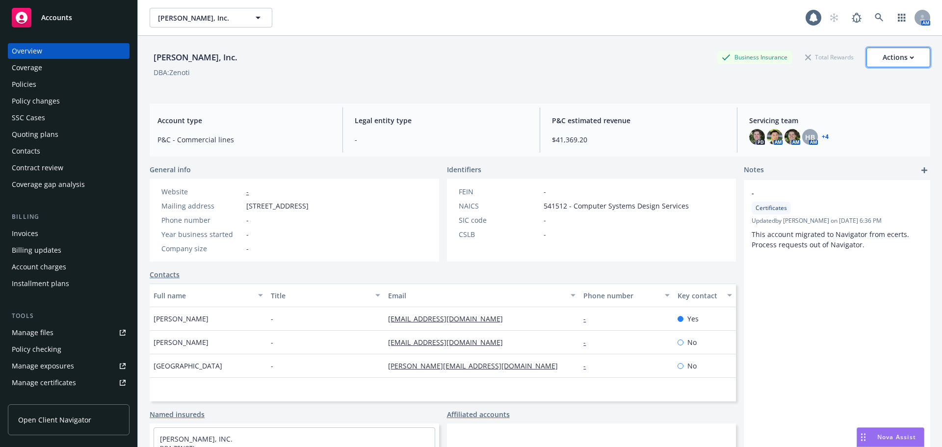
click at [896, 57] on div "Actions" at bounding box center [898, 57] width 31 height 19
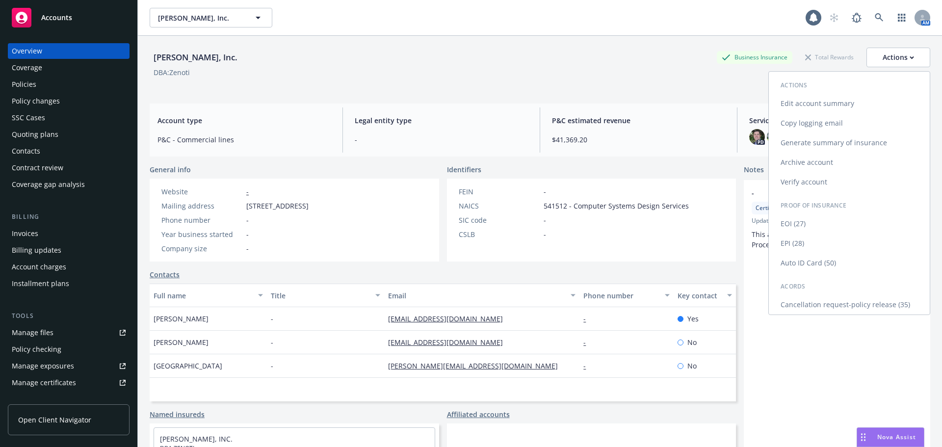
click at [811, 243] on link "EPI (28)" at bounding box center [849, 244] width 161 height 20
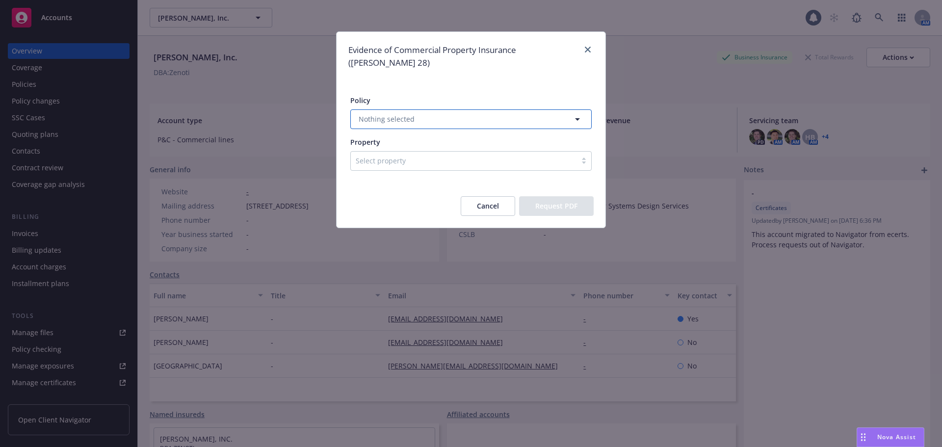
click at [425, 109] on button "Nothing selected" at bounding box center [470, 119] width 241 height 20
click at [423, 144] on span "Upcoming" at bounding box center [418, 149] width 34 height 10
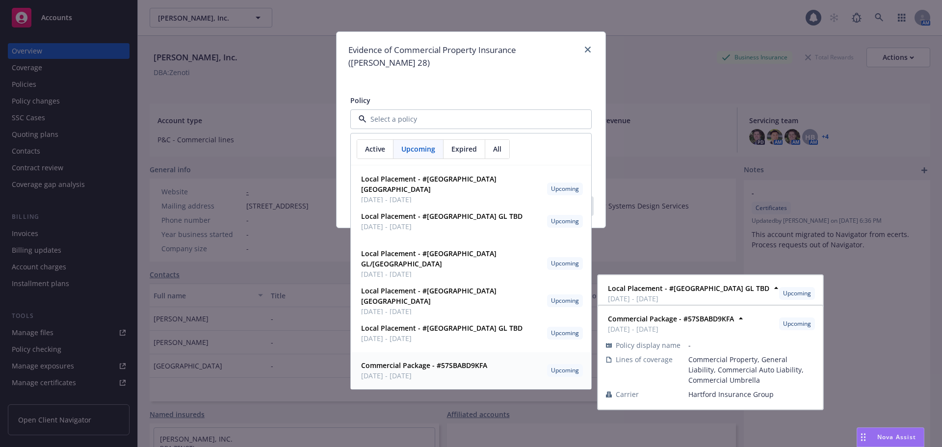
click at [426, 371] on span "[DATE] - [DATE]" at bounding box center [424, 376] width 126 height 10
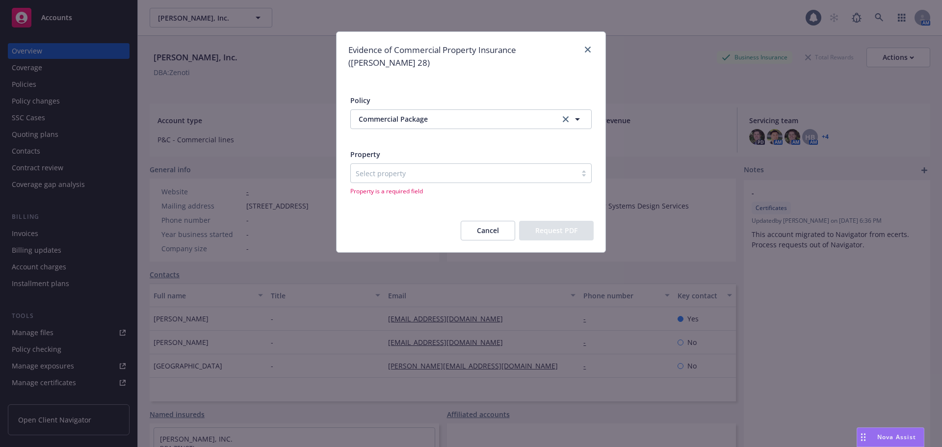
click at [409, 167] on div at bounding box center [464, 173] width 216 height 12
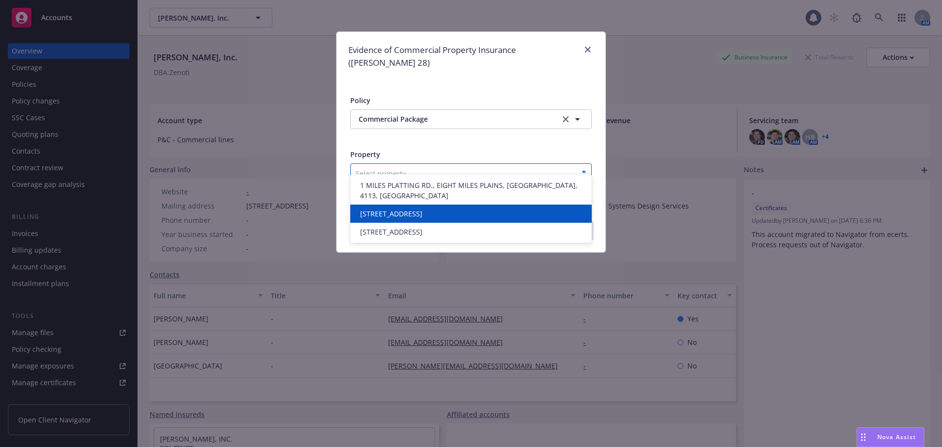
click at [478, 209] on div "[STREET_ADDRESS]" at bounding box center [470, 214] width 241 height 18
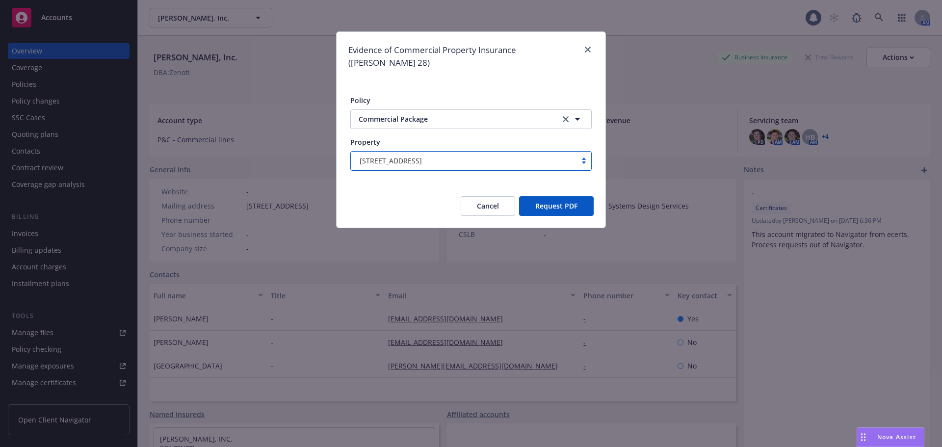
click at [551, 196] on button "Request PDF" at bounding box center [556, 206] width 75 height 20
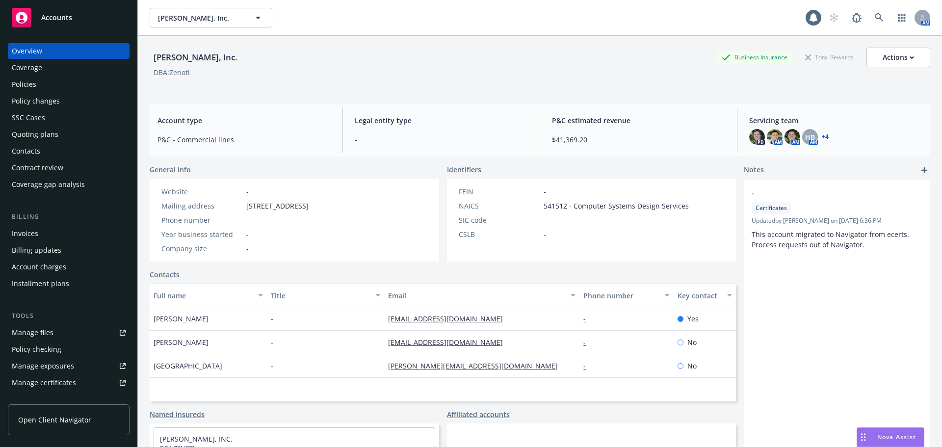
click at [94, 24] on div "Accounts" at bounding box center [69, 18] width 114 height 20
